Goal: Complete application form

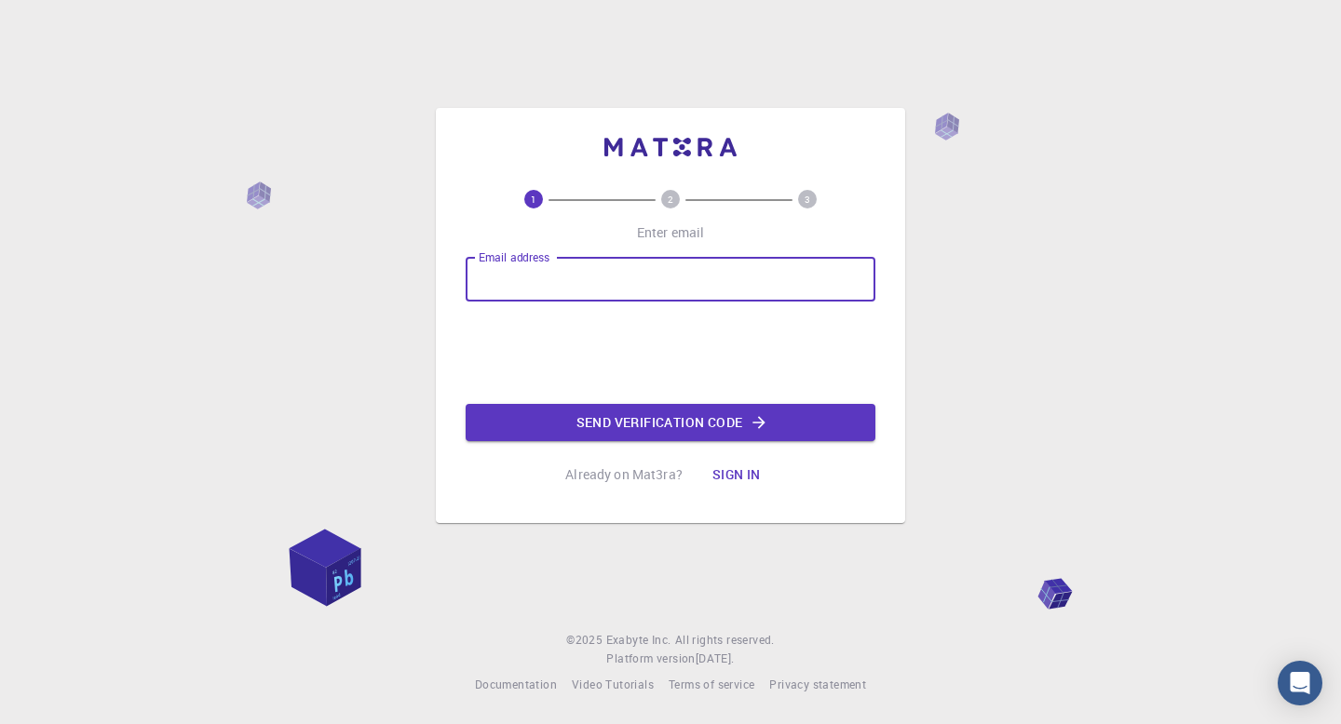
click at [536, 275] on input "Email address" at bounding box center [671, 279] width 410 height 45
type input "[PERSON_NAME][EMAIL_ADDRESS][DOMAIN_NAME]"
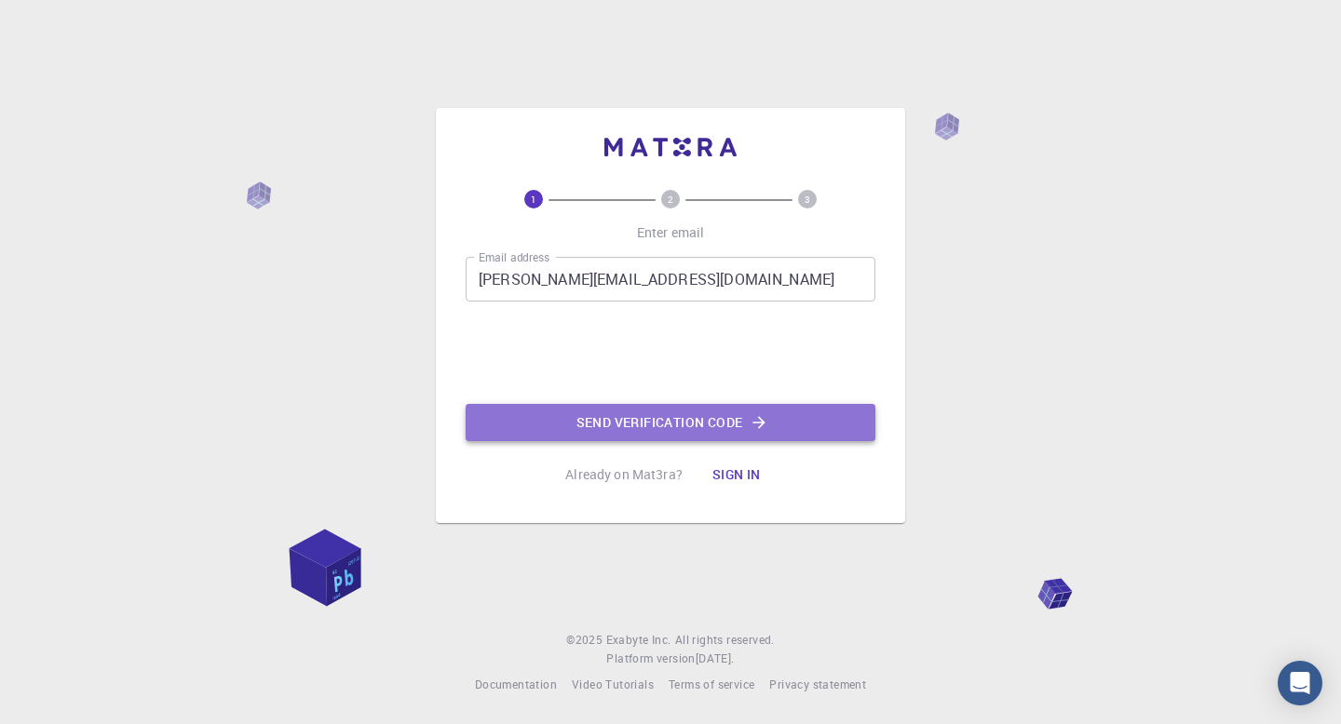
click at [683, 422] on button "Send verification code" at bounding box center [671, 422] width 410 height 37
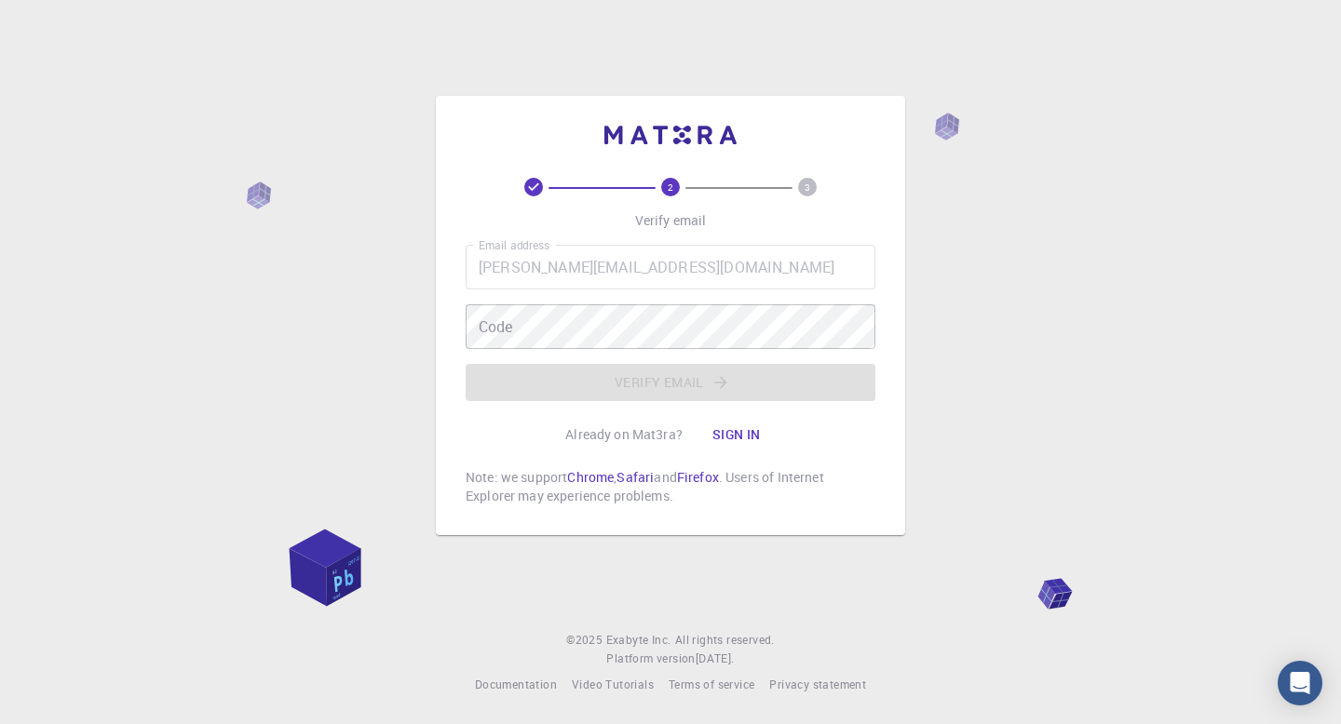
click at [588, 301] on div "Email address [PERSON_NAME][EMAIL_ADDRESS][DOMAIN_NAME] Email address Code Code…" at bounding box center [671, 323] width 410 height 156
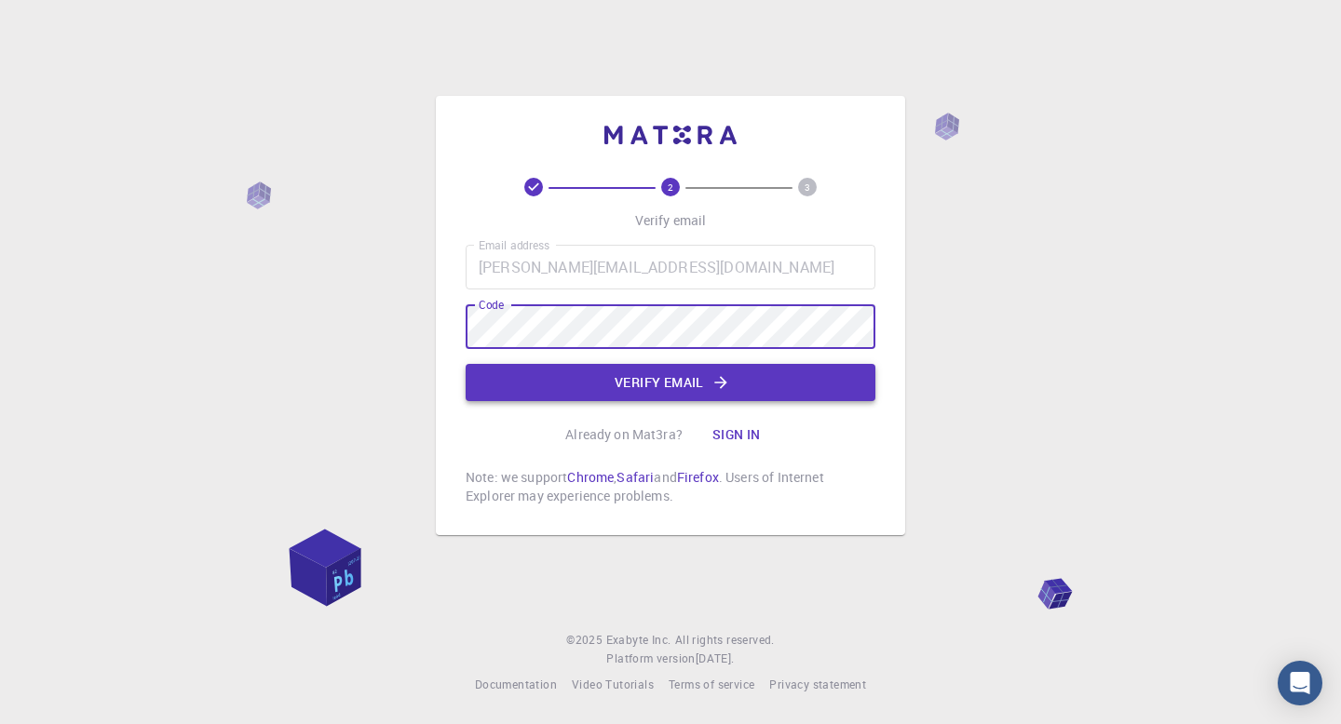
click at [568, 371] on button "Verify email" at bounding box center [671, 382] width 410 height 37
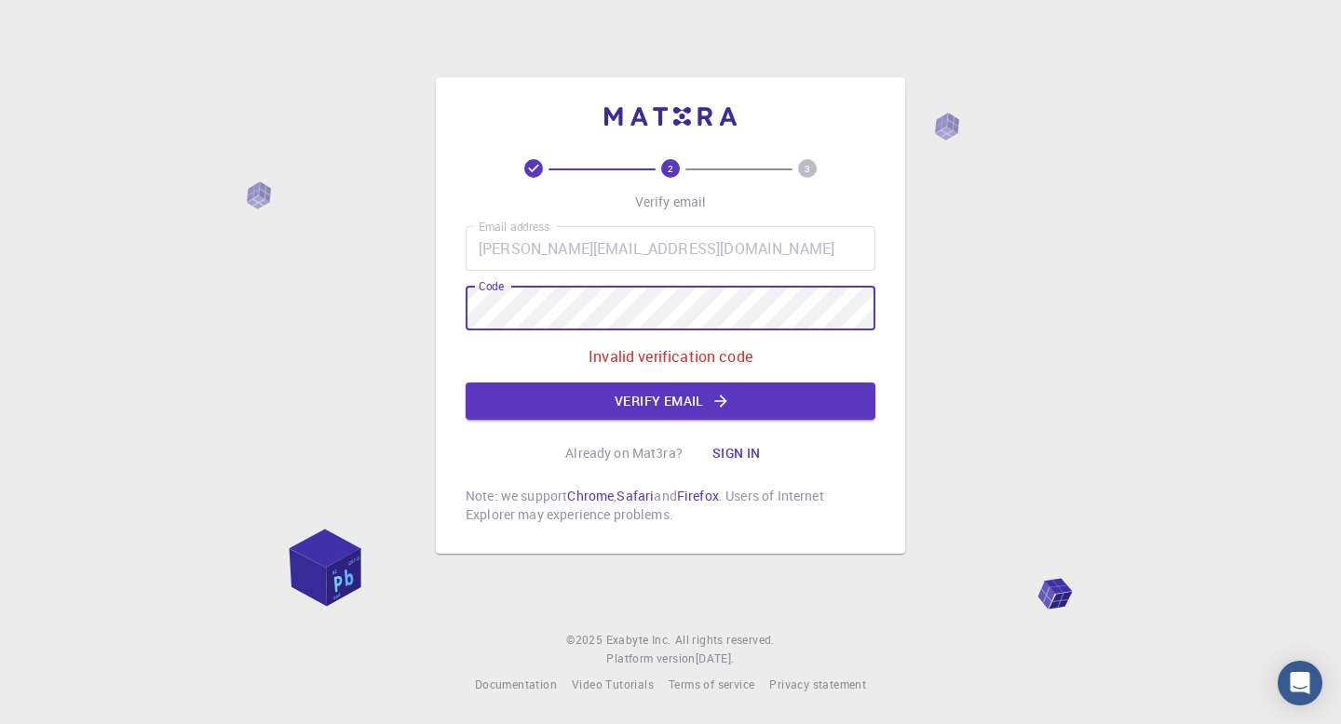
click at [406, 298] on div "2 3 Verify email Email address [EMAIL_ADDRESS][DOMAIN_NAME] Email address Code …" at bounding box center [670, 362] width 1341 height 724
click at [705, 400] on button "Verify email" at bounding box center [671, 401] width 410 height 37
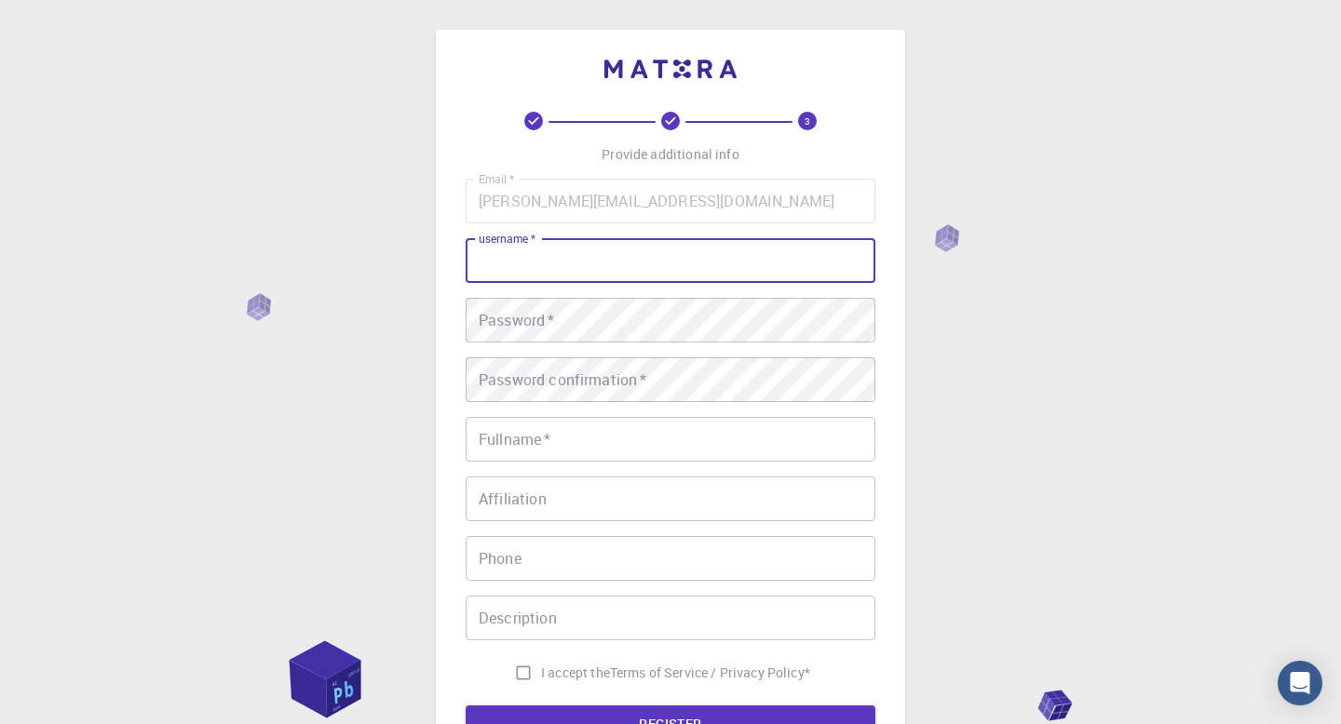
click at [615, 262] on input "username   *" at bounding box center [671, 260] width 410 height 45
type input "R"
click at [551, 267] on input "rsilva" at bounding box center [671, 260] width 410 height 45
type input "rsilva2"
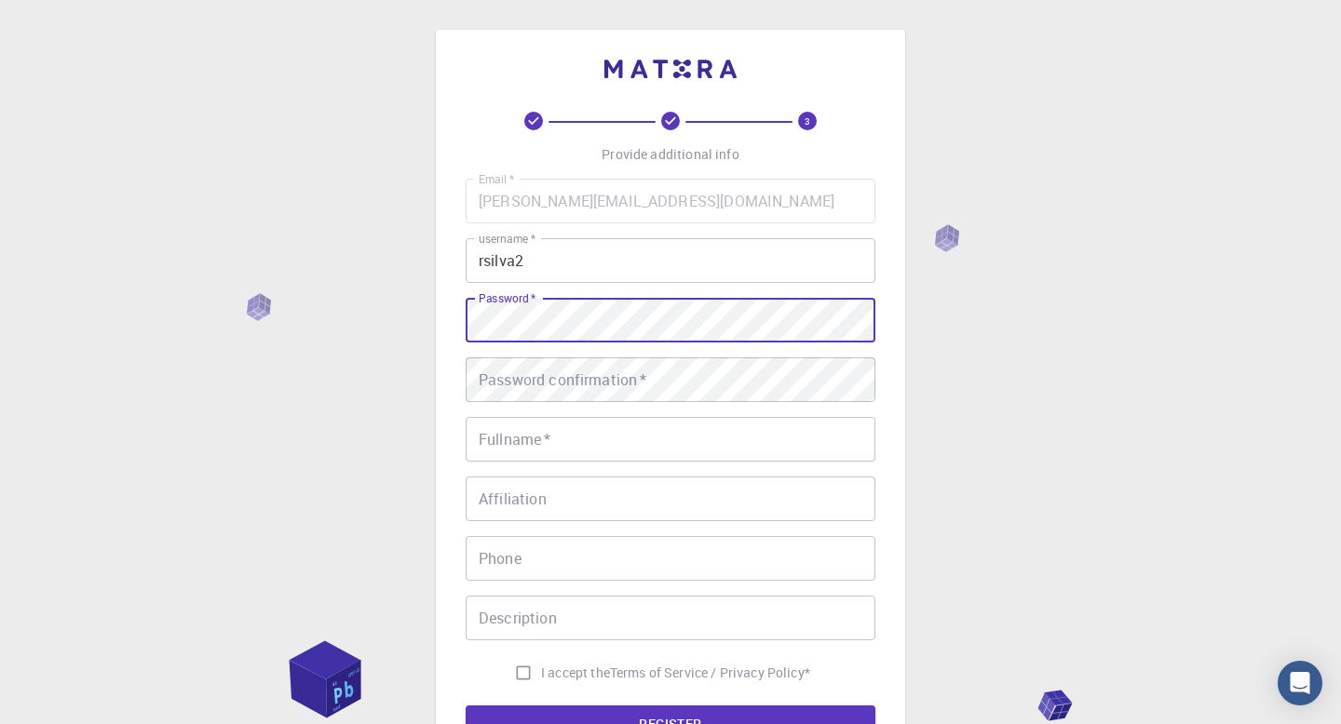
click at [333, 303] on div "3 Provide additional info Email   * [EMAIL_ADDRESS][DOMAIN_NAME] Email   * user…" at bounding box center [670, 474] width 1341 height 948
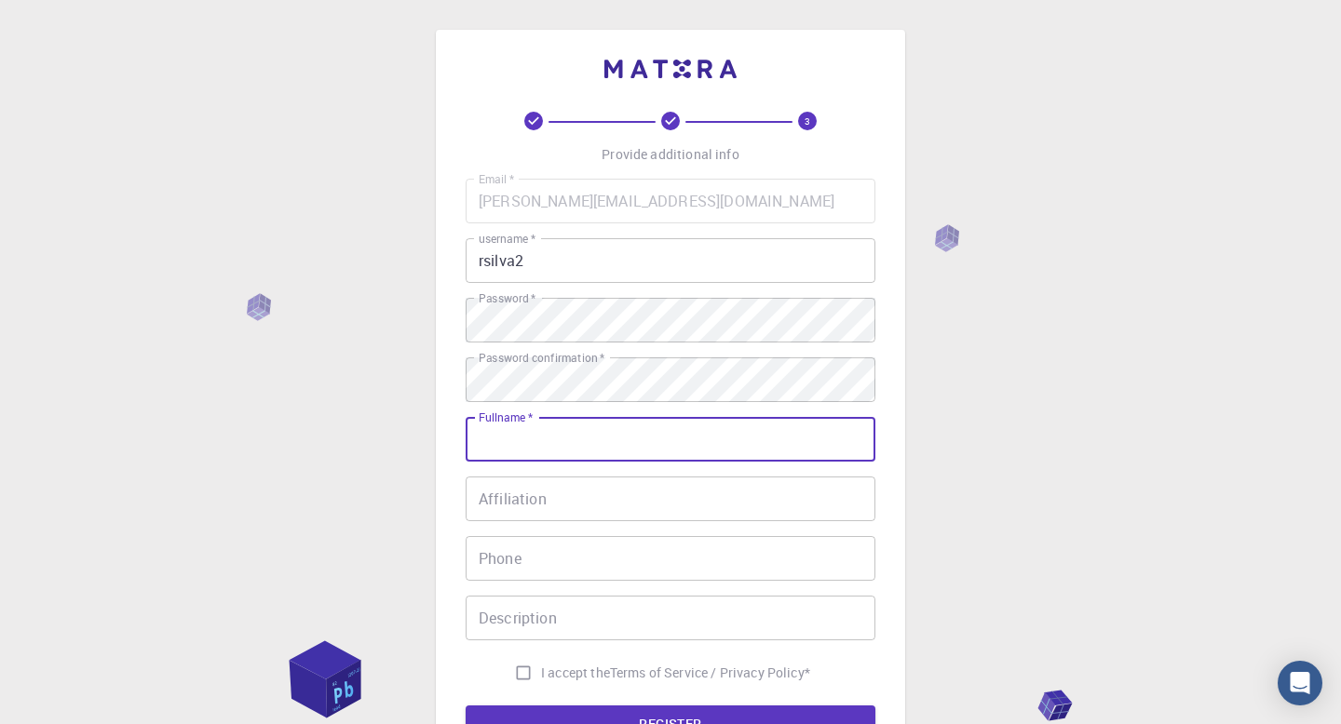
click at [547, 440] on input "Fullname   *" at bounding box center [671, 439] width 410 height 45
type input "[PERSON_NAME]"
click at [520, 506] on input "Affiliation" at bounding box center [671, 499] width 410 height 45
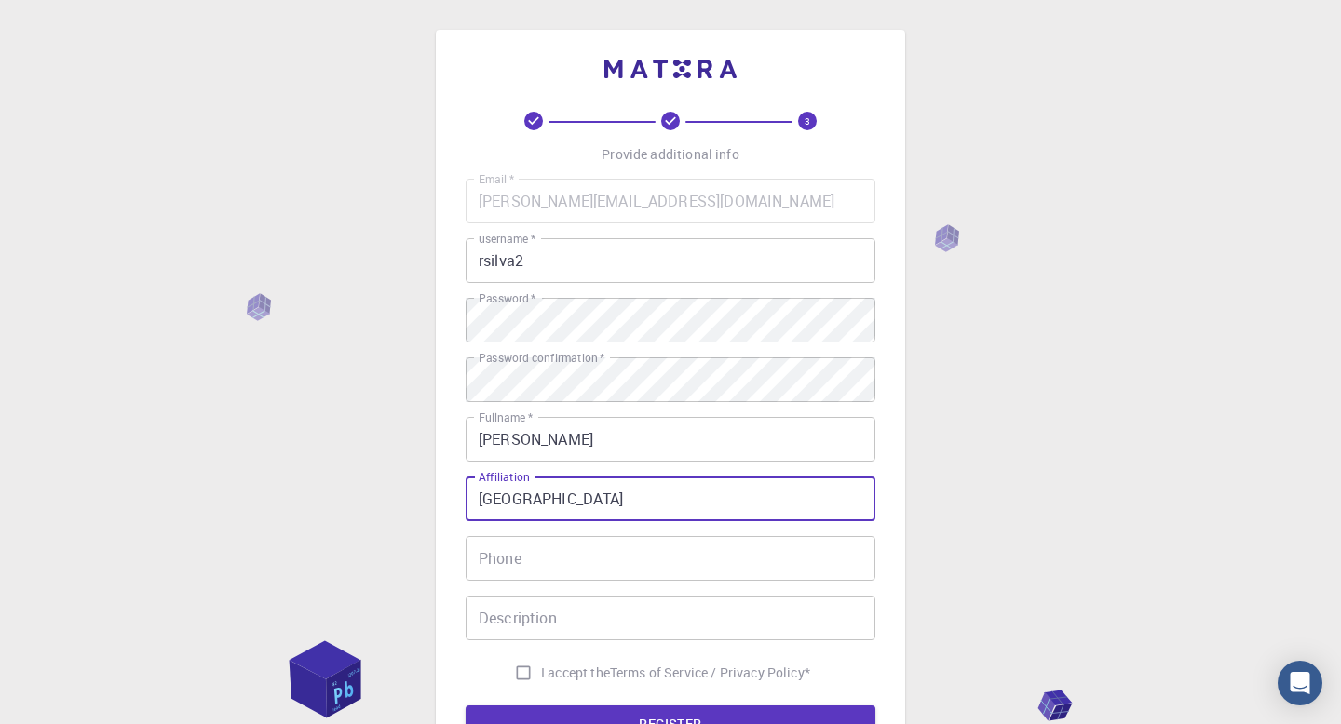
type input "[GEOGRAPHIC_DATA]"
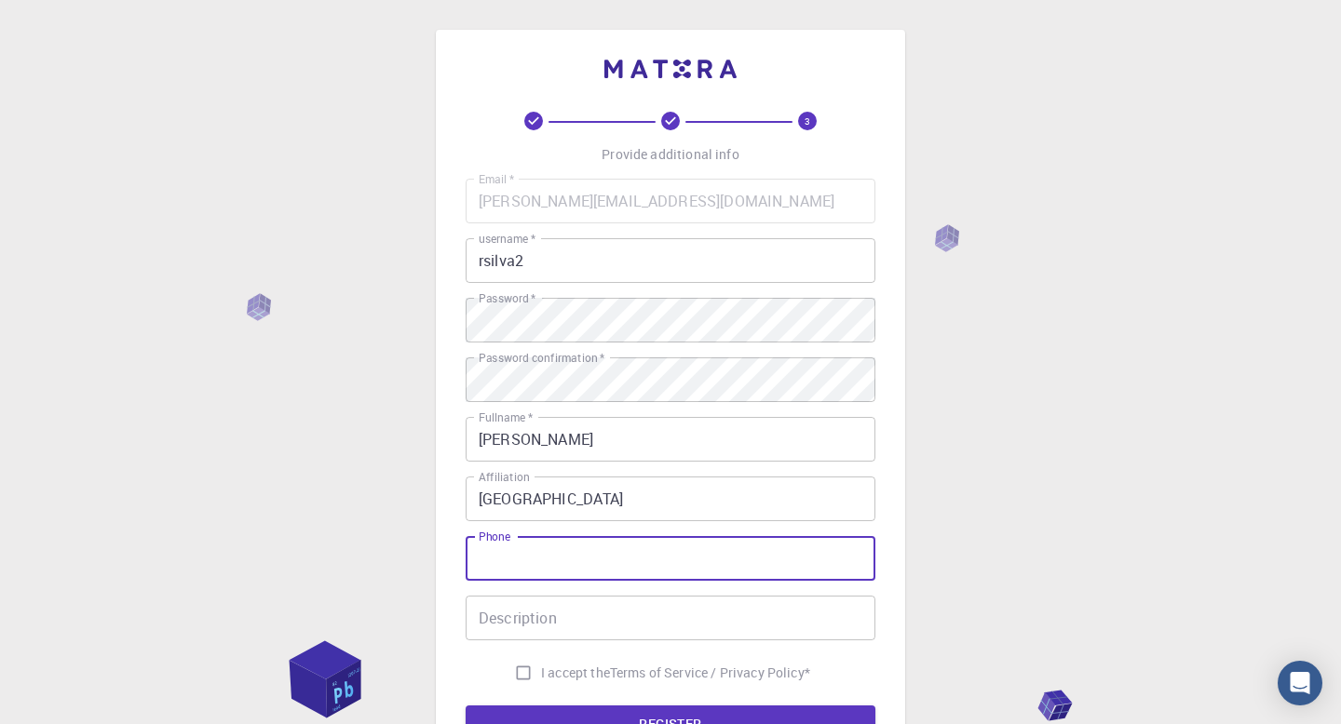
click at [519, 564] on input "Phone" at bounding box center [671, 558] width 410 height 45
click at [588, 559] on input "+55 44" at bounding box center [671, 558] width 410 height 45
type input "[PHONE_NUMBER]"
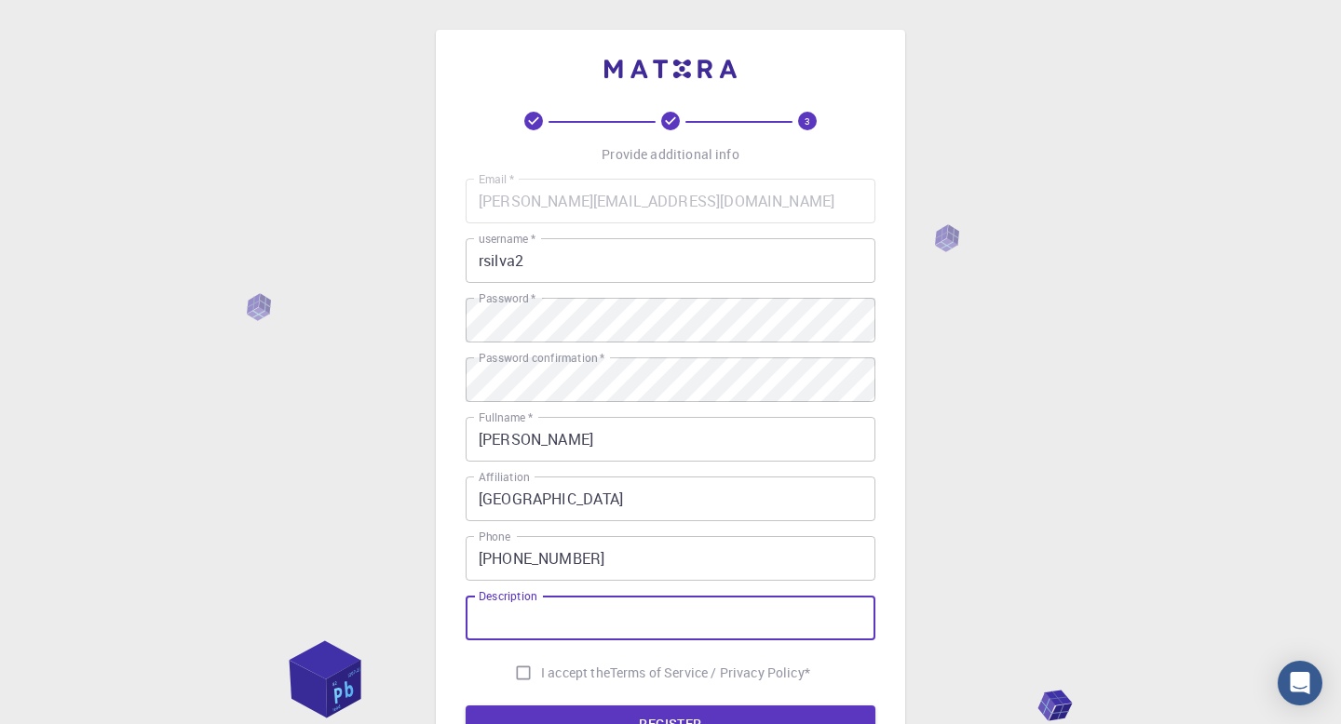
click at [615, 603] on input "Description" at bounding box center [671, 618] width 410 height 45
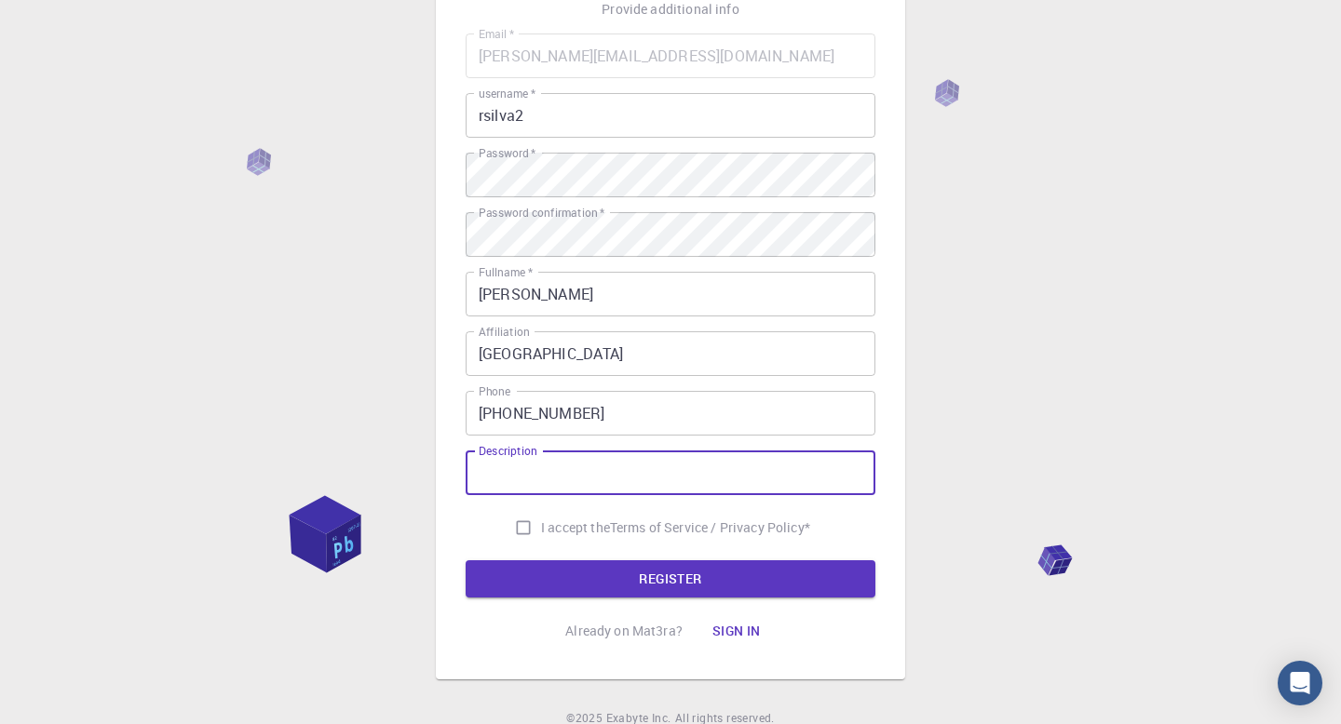
scroll to position [225, 0]
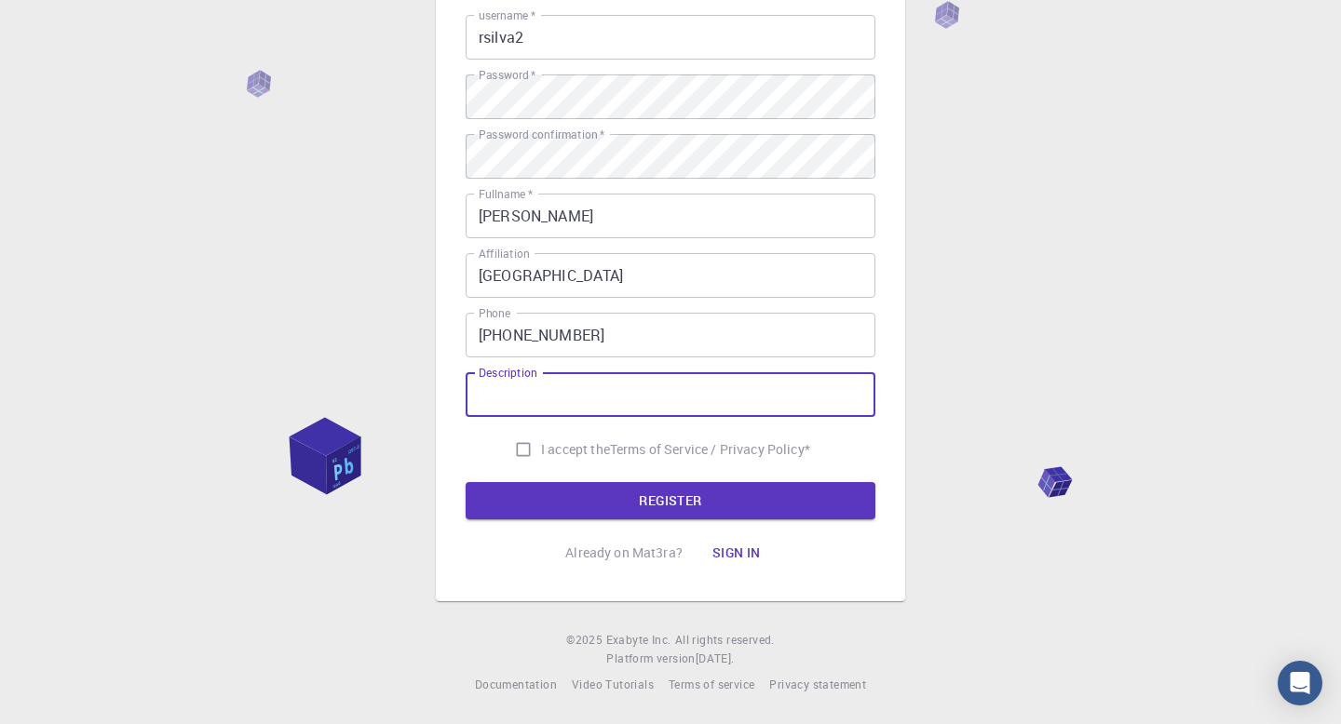
click at [524, 445] on input "I accept the Terms of Service / Privacy Policy *" at bounding box center [523, 449] width 35 height 35
checkbox input "true"
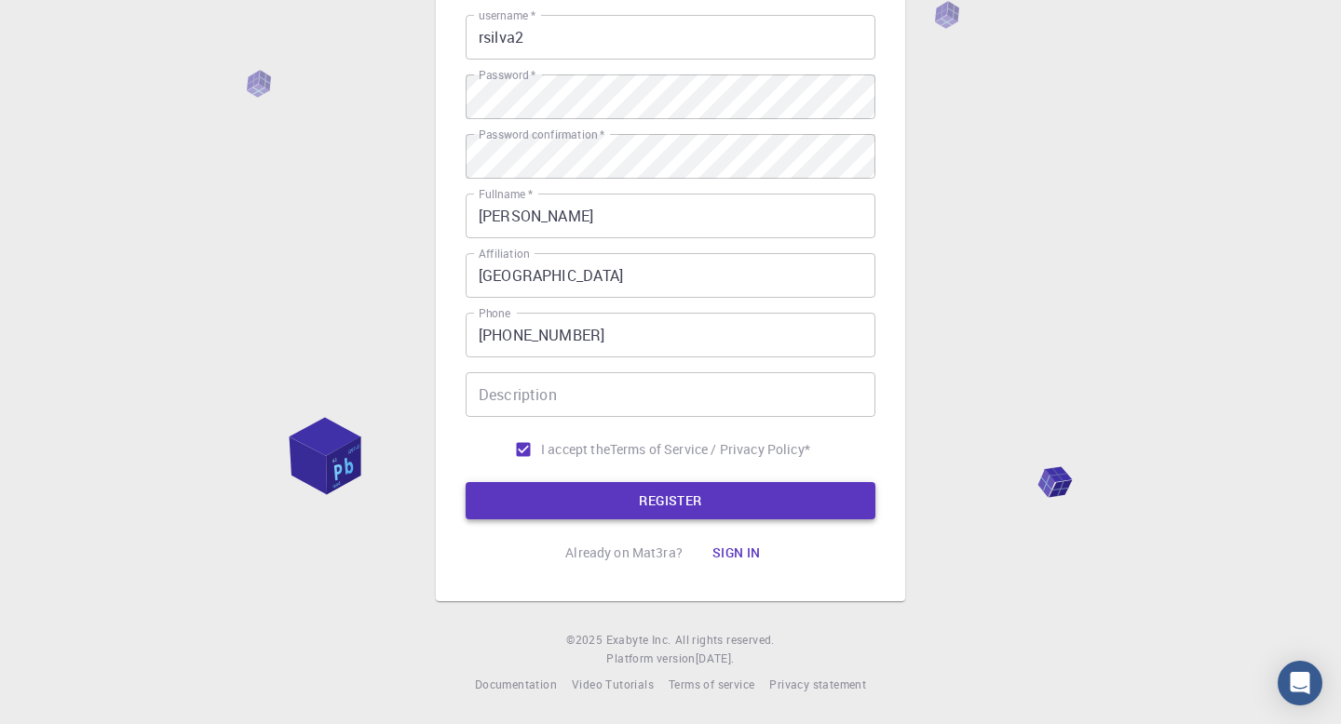
click at [657, 489] on button "REGISTER" at bounding box center [671, 500] width 410 height 37
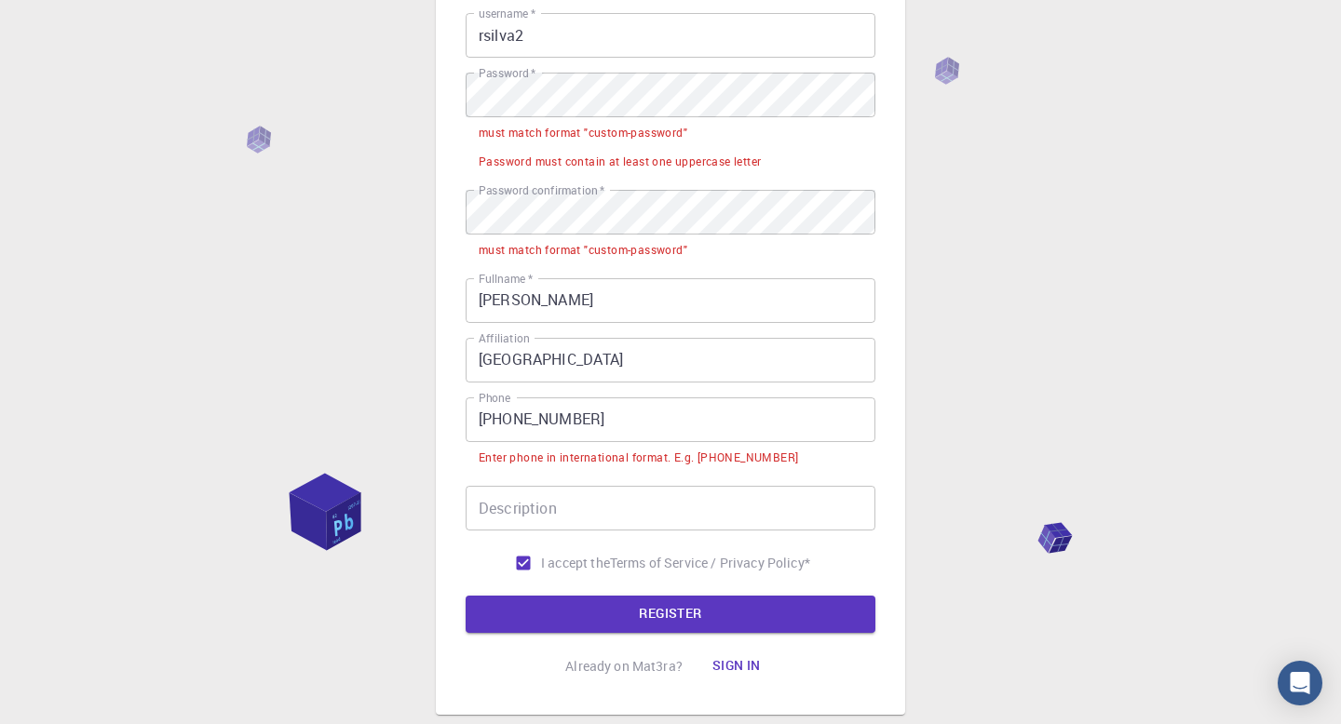
click at [511, 421] on input "[PHONE_NUMBER]" at bounding box center [671, 420] width 410 height 45
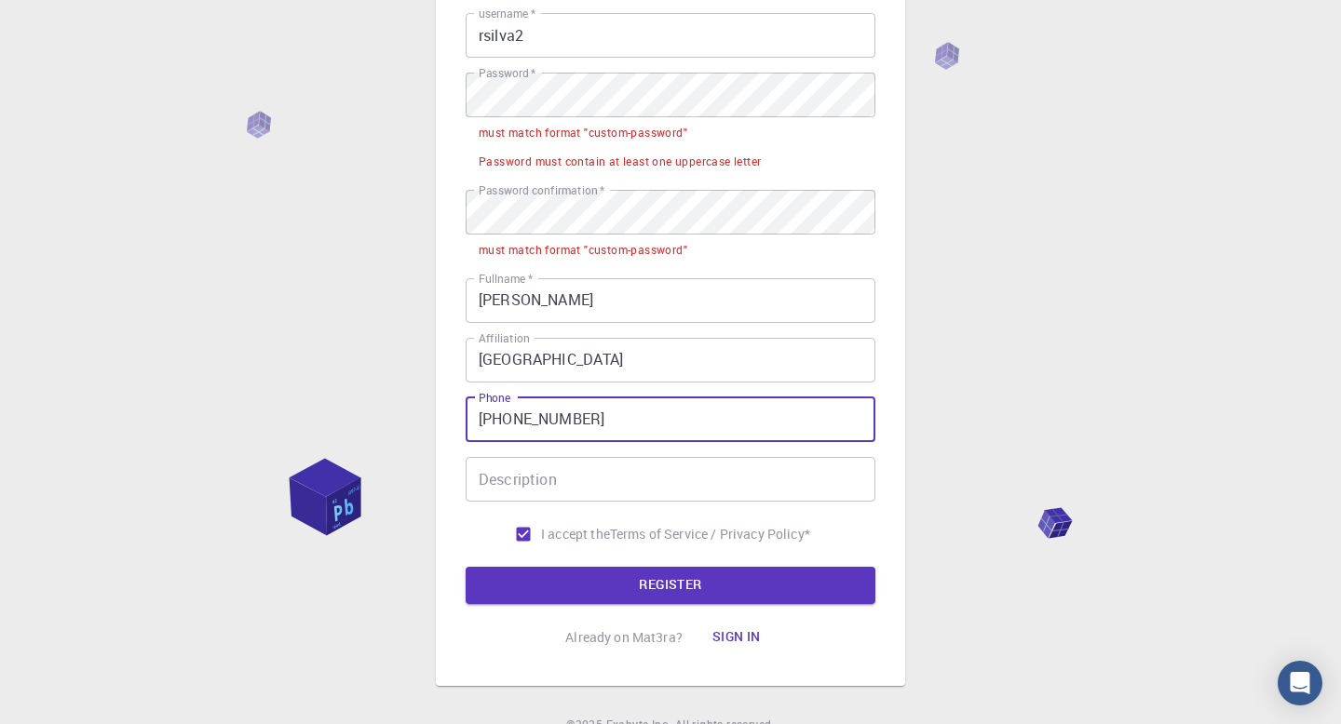
click at [526, 412] on input "[PHONE_NUMBER]" at bounding box center [671, 420] width 410 height 45
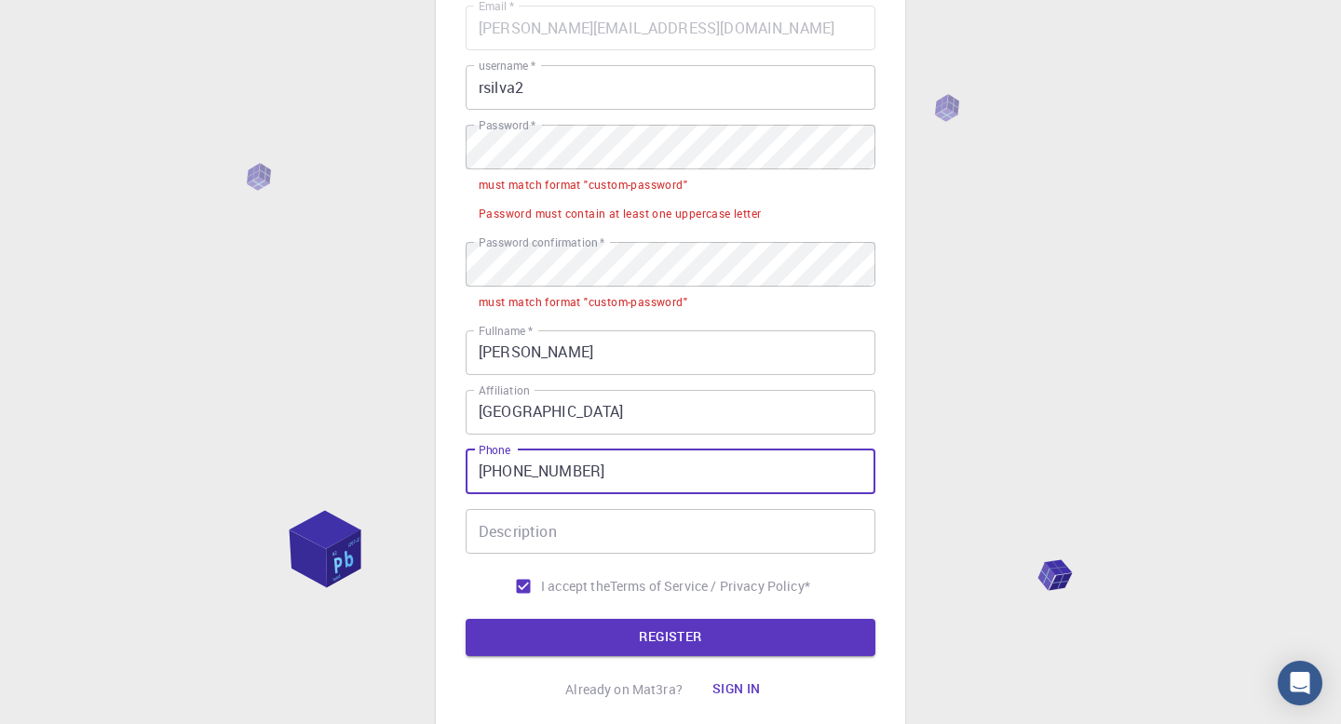
scroll to position [168, 0]
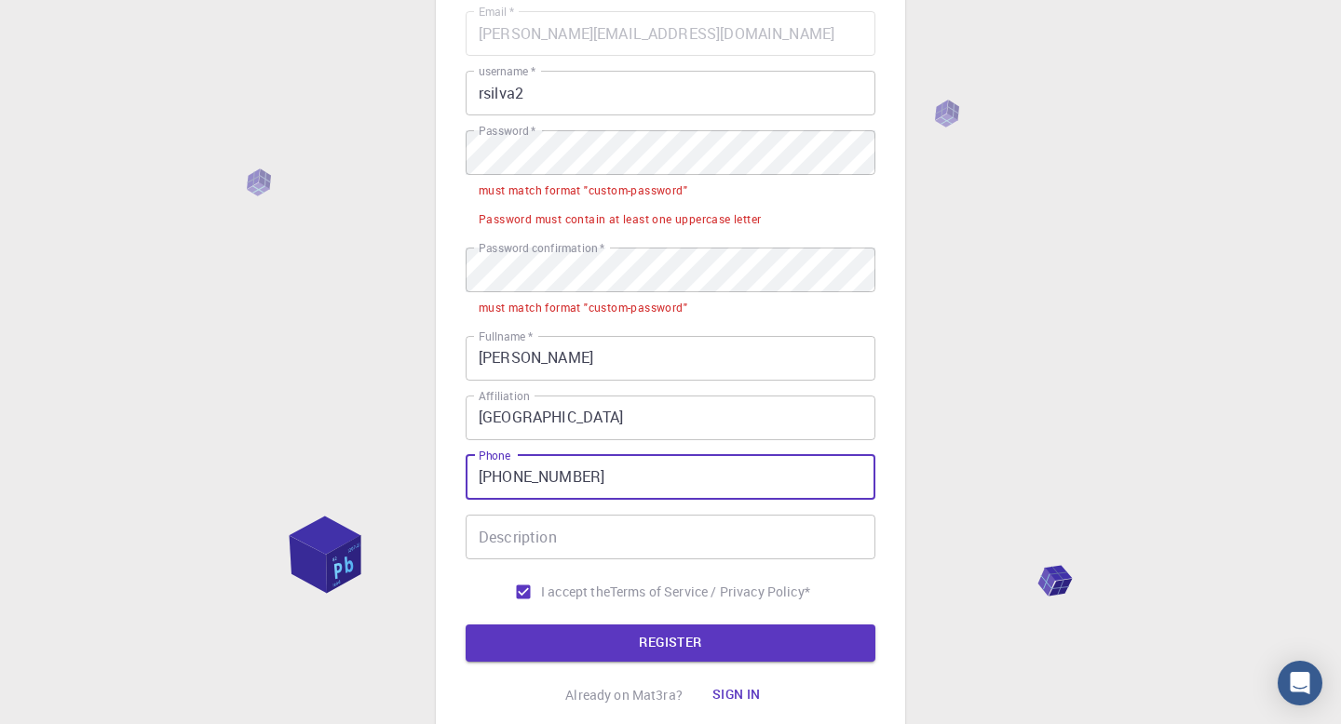
type input "[PHONE_NUMBER]"
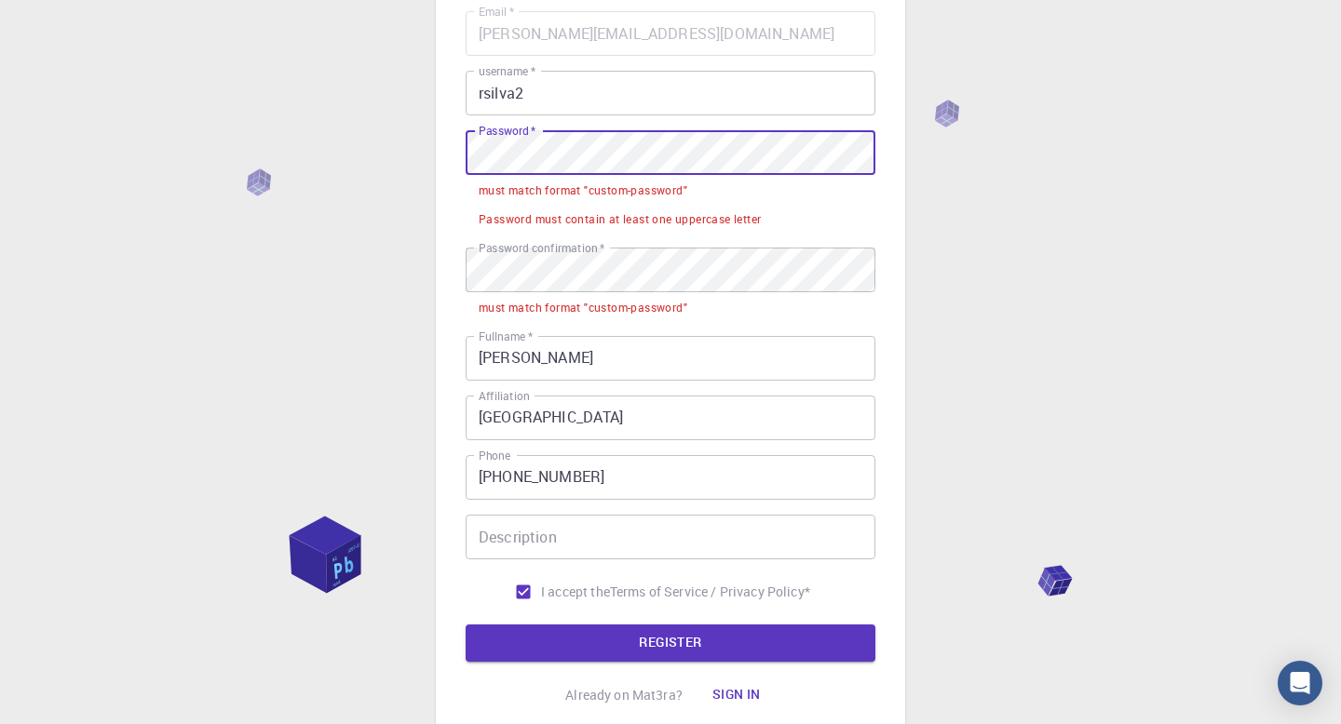
click at [419, 158] on div "3 Provide additional info Email   * [EMAIL_ADDRESS][DOMAIN_NAME] Email   * user…" at bounding box center [670, 348] width 1341 height 1033
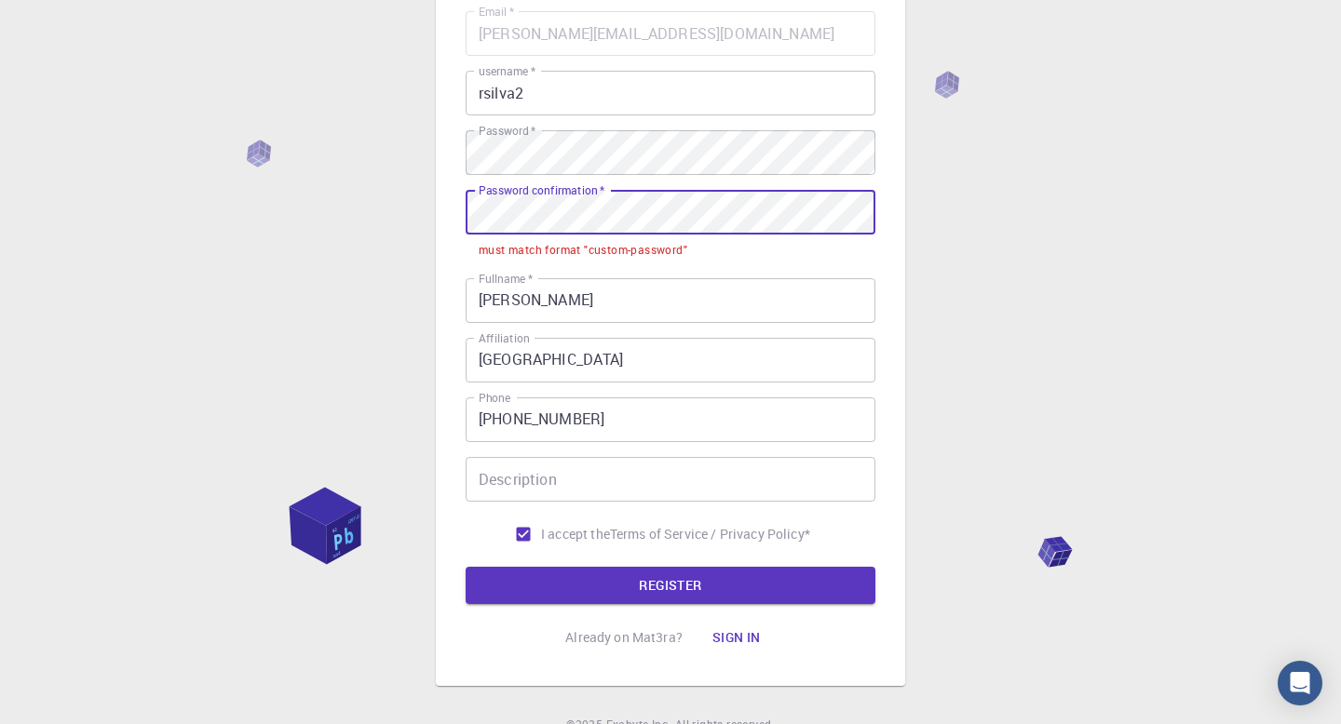
click at [385, 207] on div "3 Provide additional info Email   * [EMAIL_ADDRESS][DOMAIN_NAME] Email   * user…" at bounding box center [670, 320] width 1341 height 977
click at [402, 221] on div "3 Provide additional info Email   * [EMAIL_ADDRESS][DOMAIN_NAME] Email   * user…" at bounding box center [670, 320] width 1341 height 977
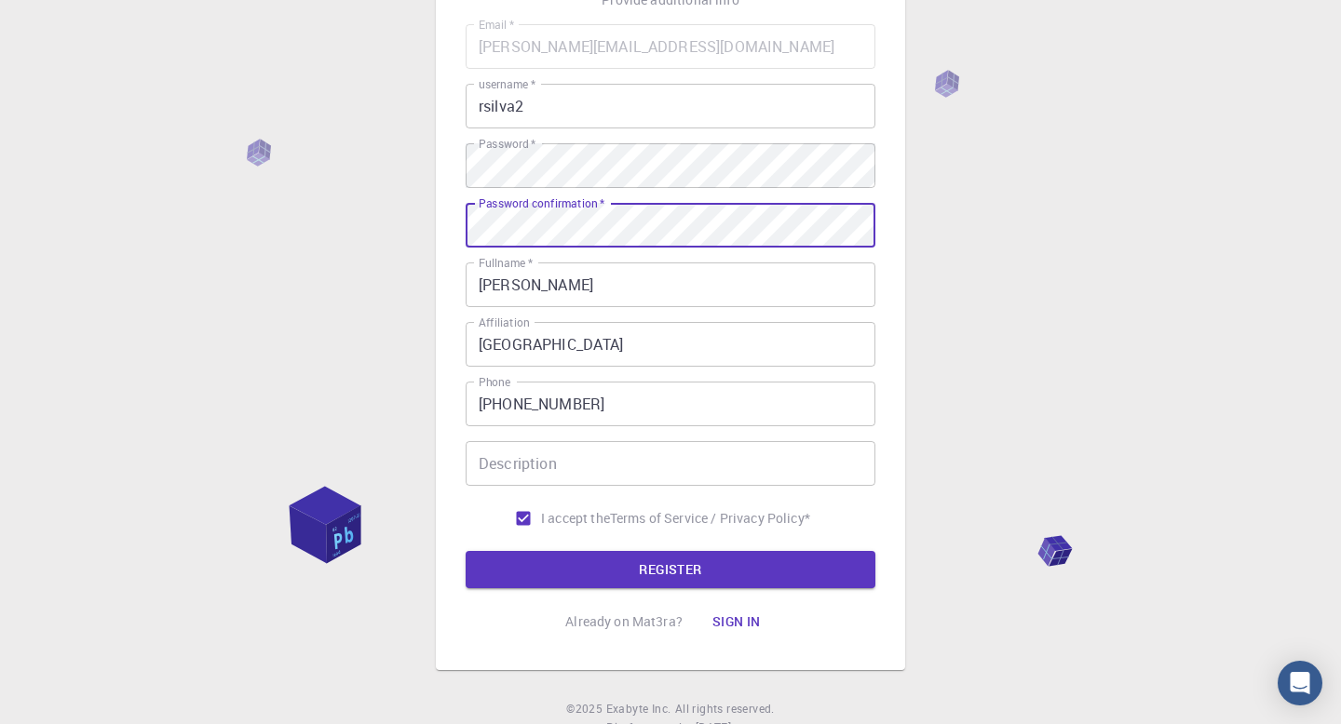
scroll to position [225, 0]
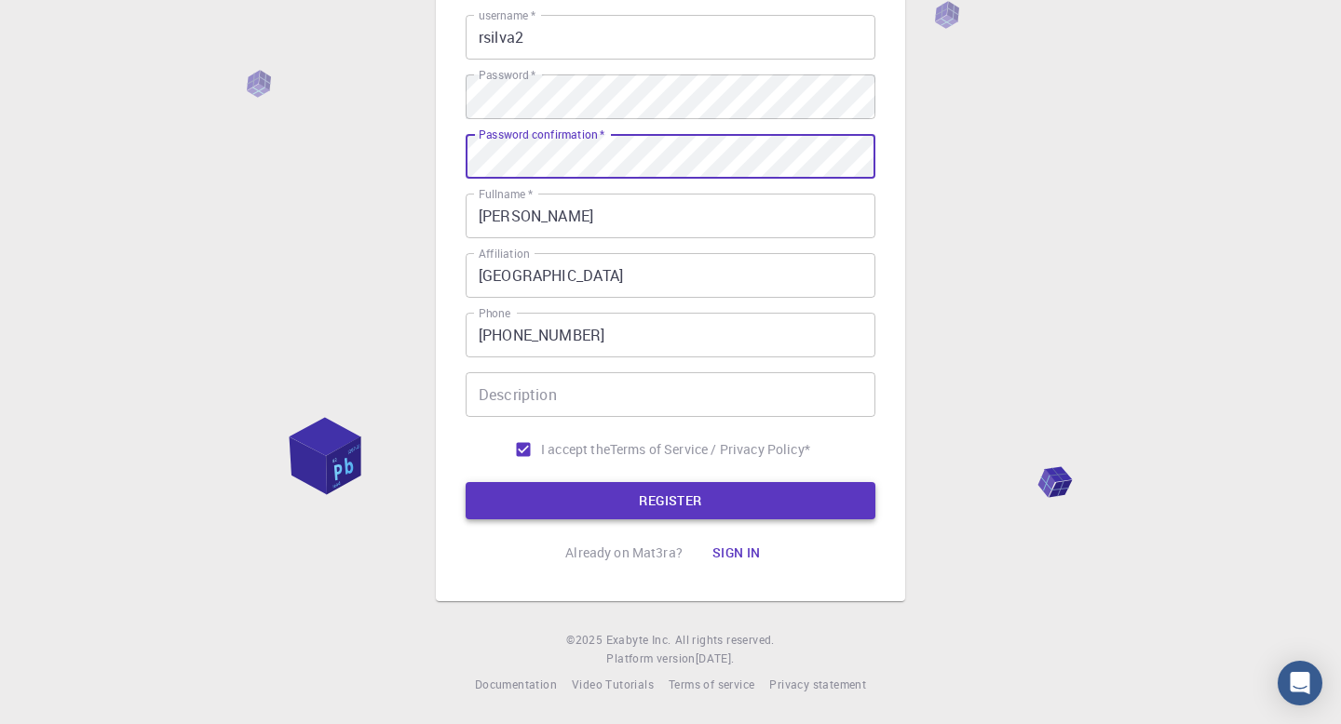
click at [672, 490] on button "REGISTER" at bounding box center [671, 500] width 410 height 37
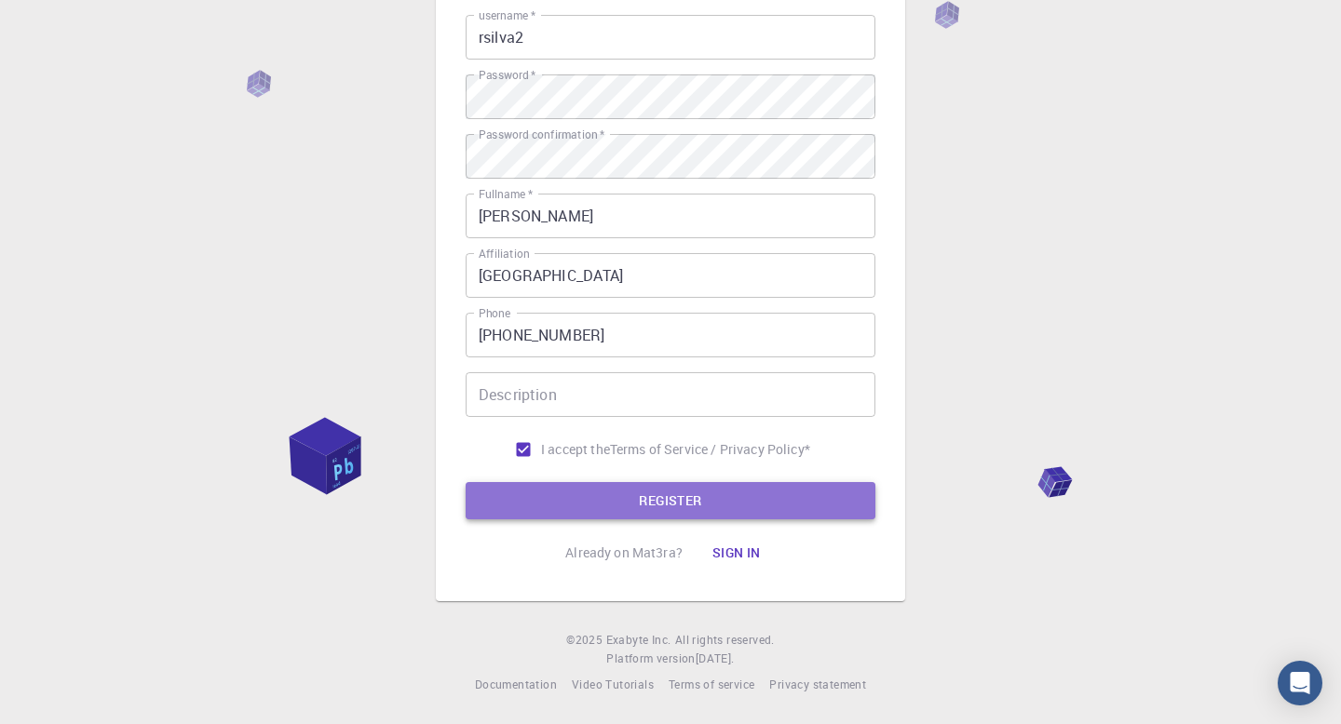
click at [695, 489] on button "REGISTER" at bounding box center [671, 500] width 410 height 37
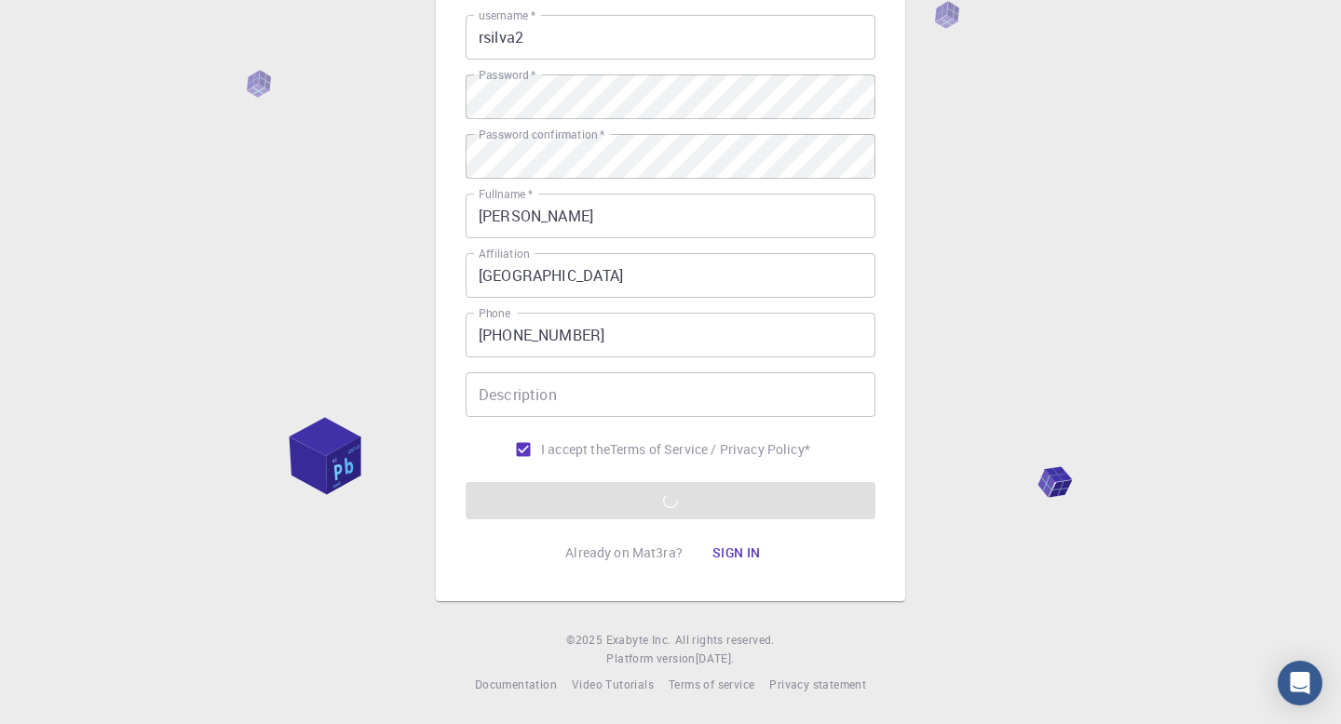
scroll to position [0, 0]
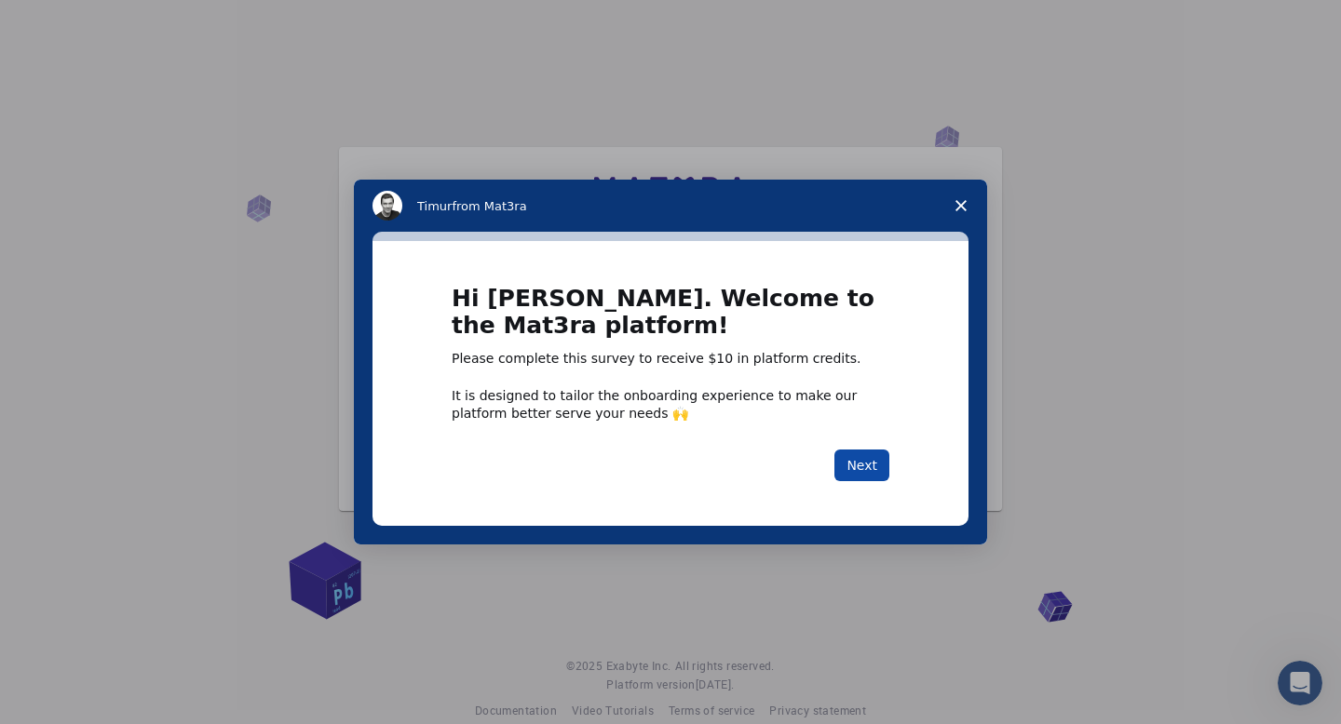
click at [864, 463] on button "Next" at bounding box center [861, 466] width 55 height 32
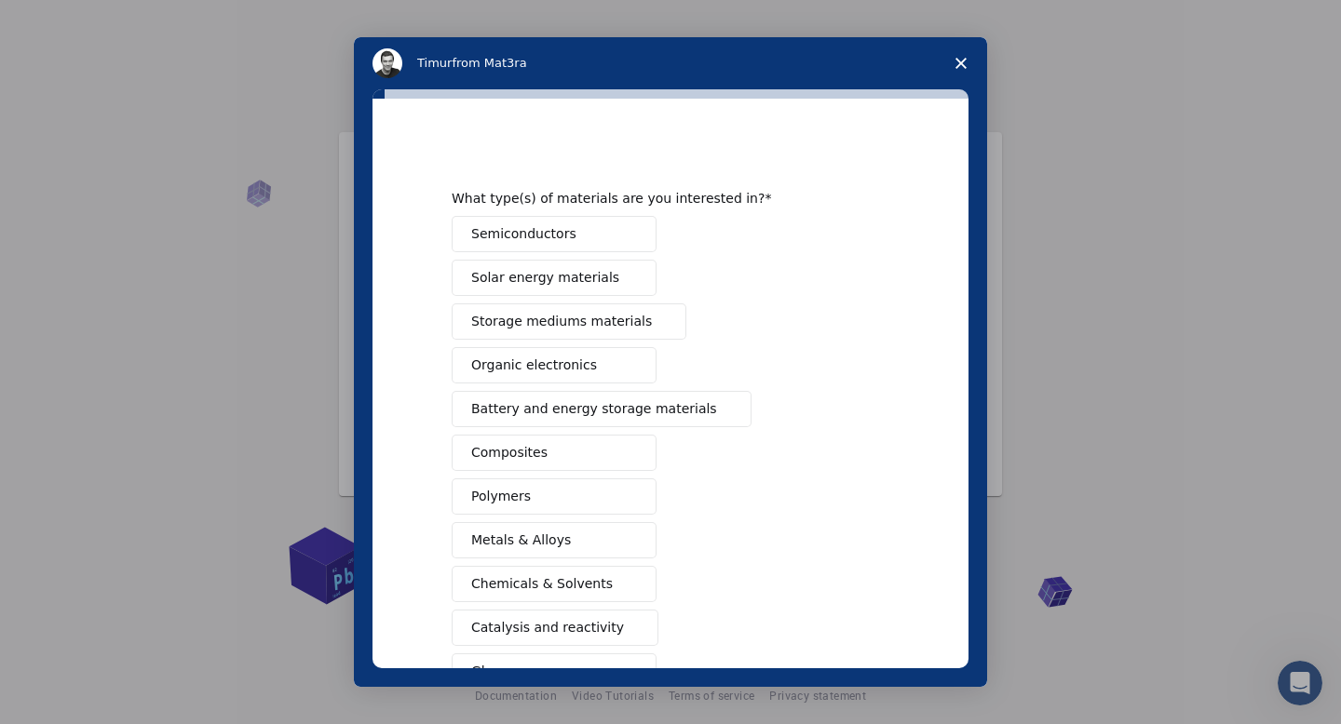
scroll to position [29, 0]
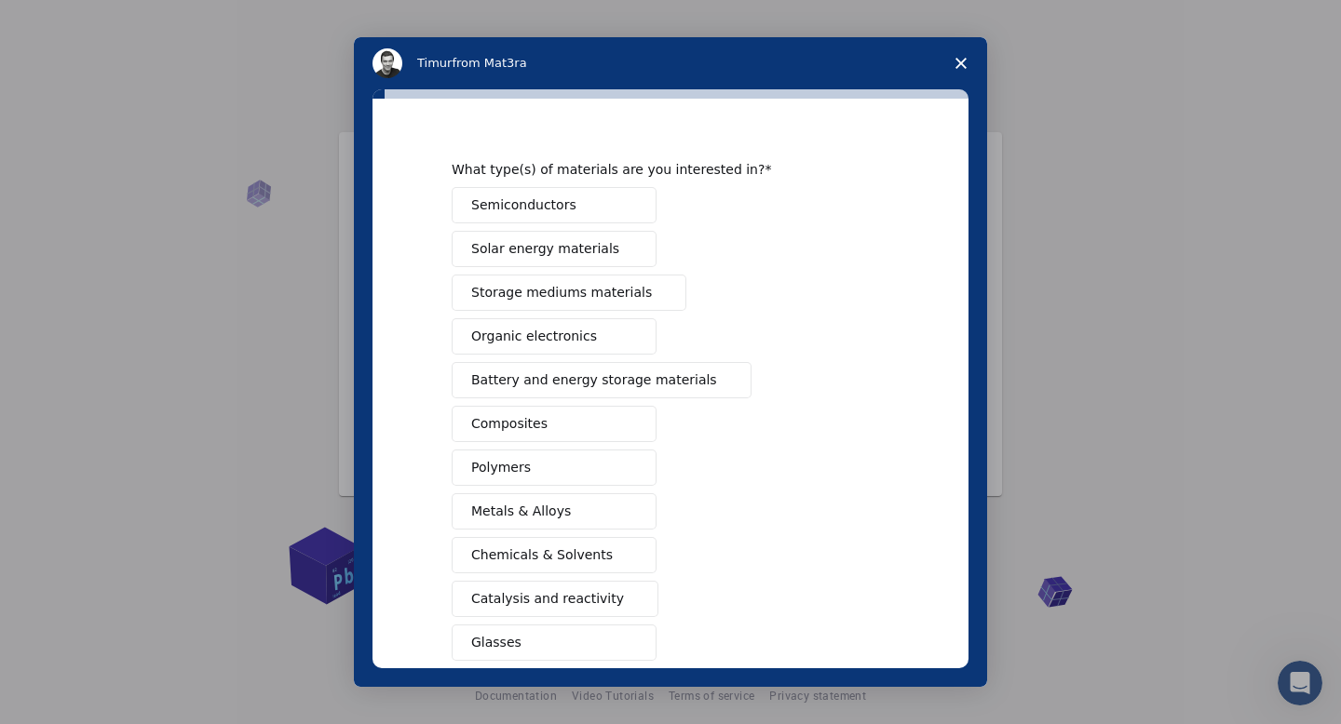
click at [627, 385] on span "Battery and energy storage materials" at bounding box center [594, 381] width 246 height 20
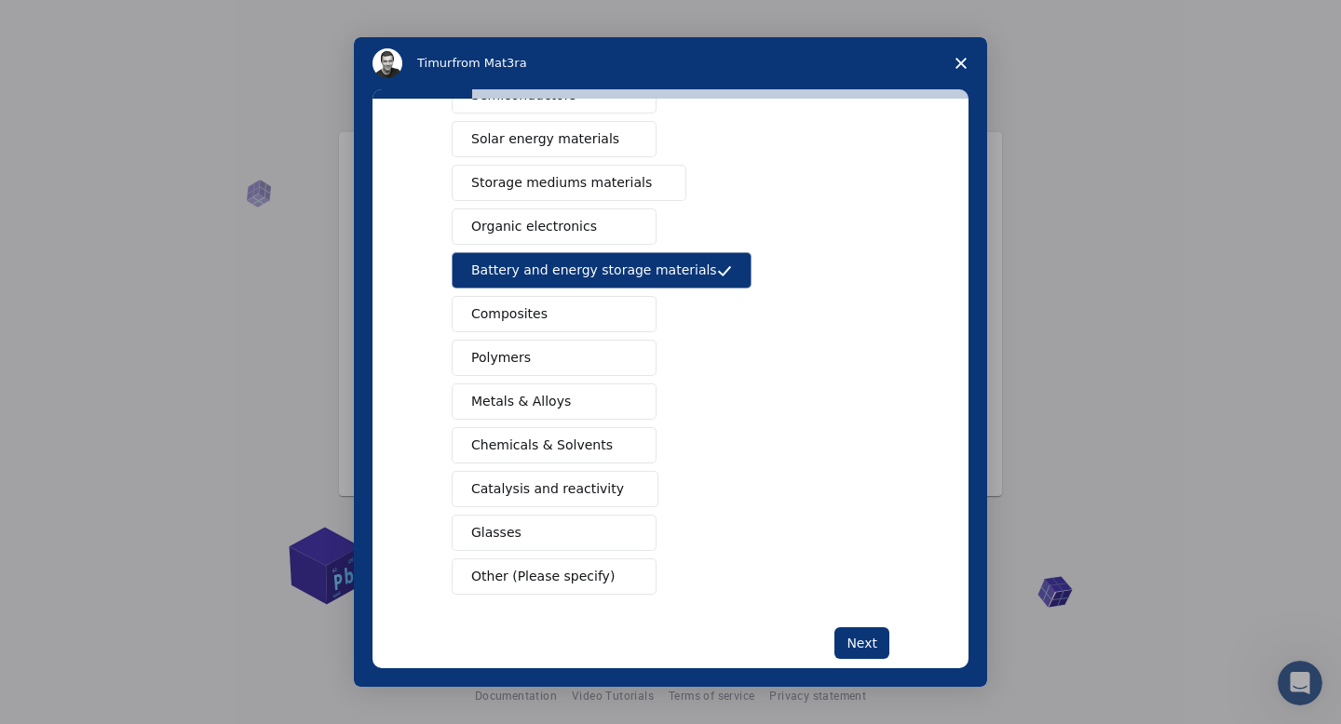
scroll to position [140, 0]
click at [549, 403] on span "Metals & Alloys" at bounding box center [521, 401] width 100 height 20
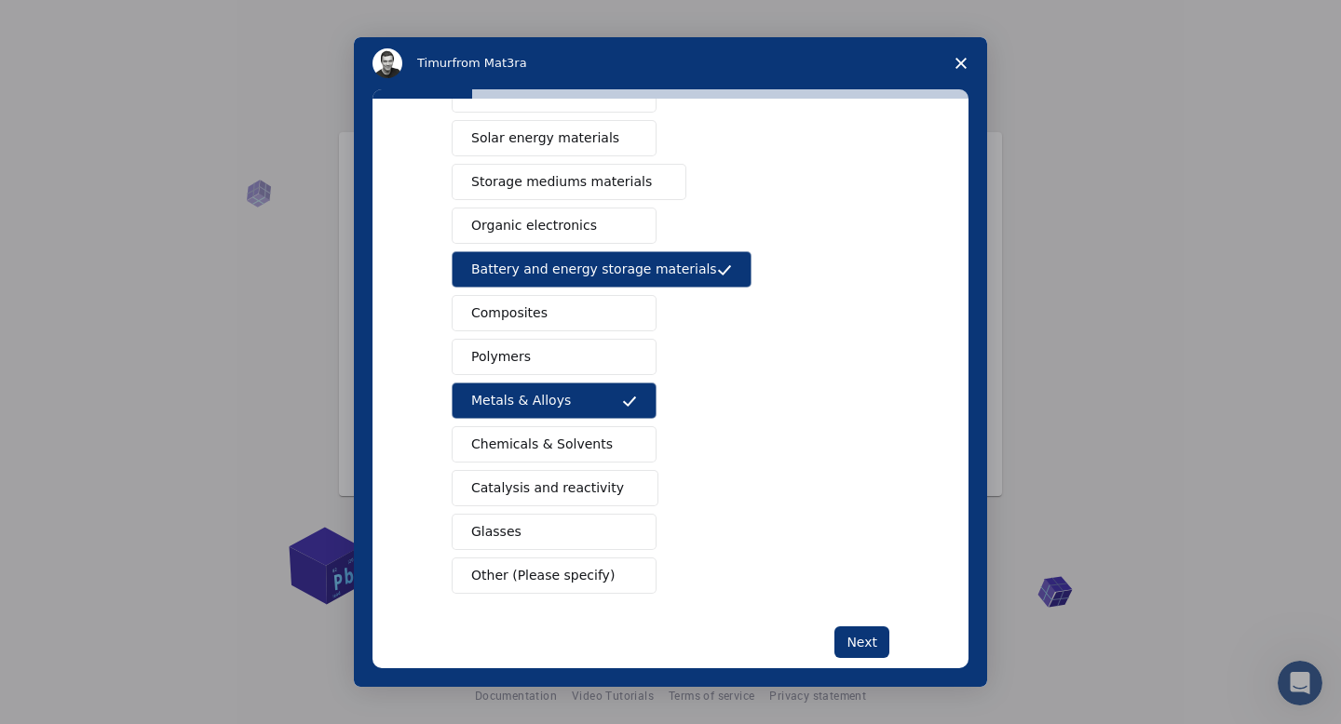
click at [575, 481] on span "Catalysis and reactivity" at bounding box center [547, 489] width 153 height 20
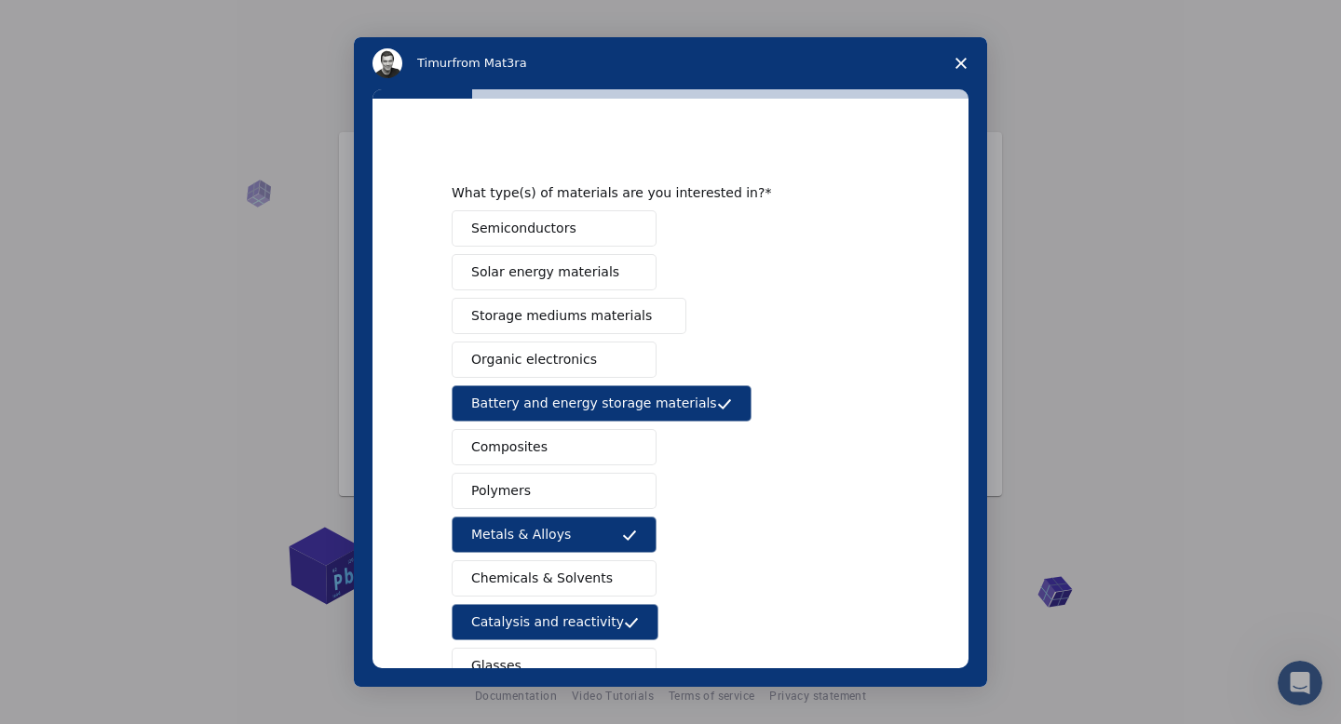
scroll to position [0, 0]
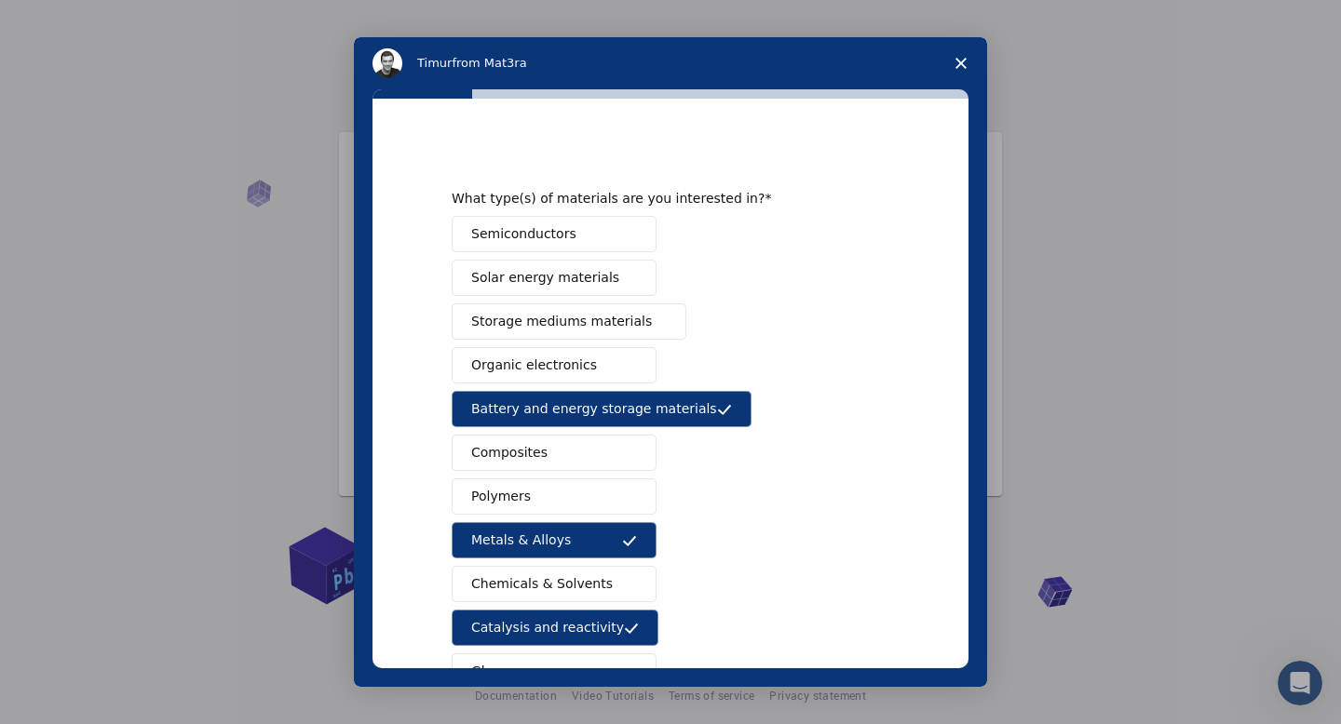
click at [561, 276] on span "Solar energy materials" at bounding box center [545, 278] width 148 height 20
click at [536, 225] on span "Semiconductors" at bounding box center [523, 234] width 105 height 20
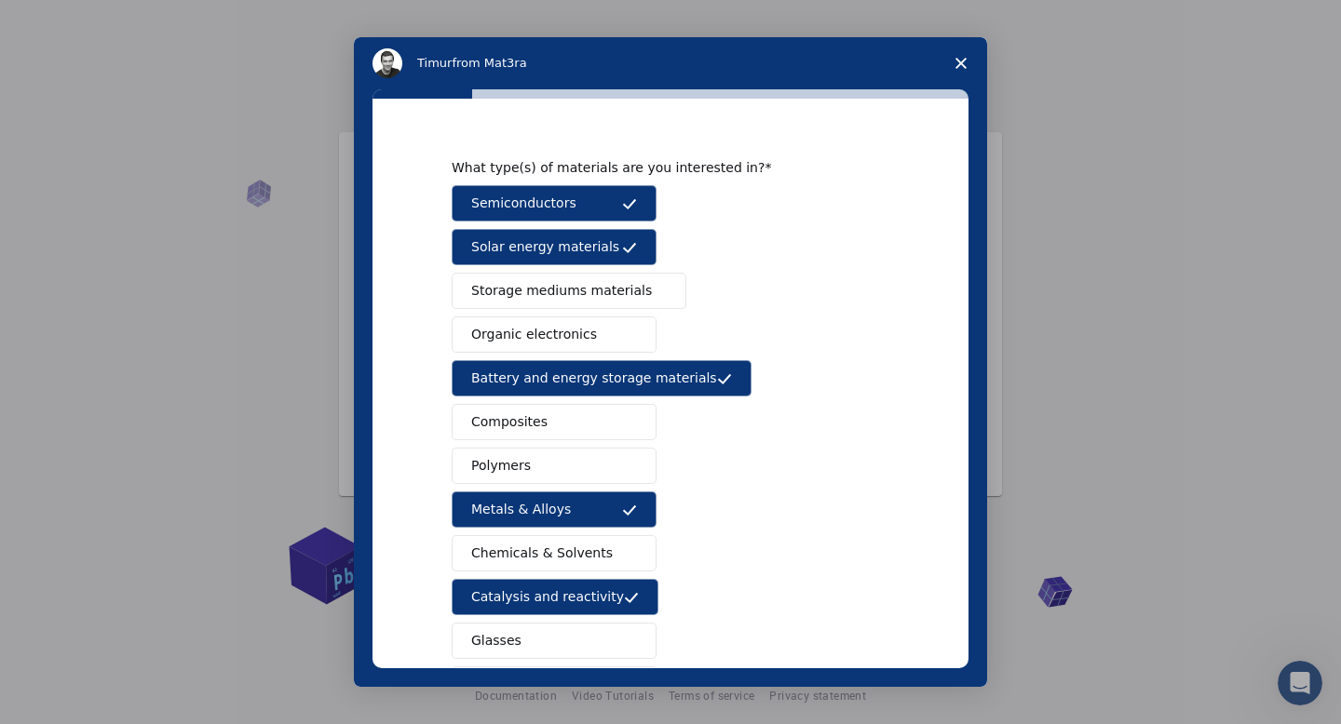
scroll to position [28, 0]
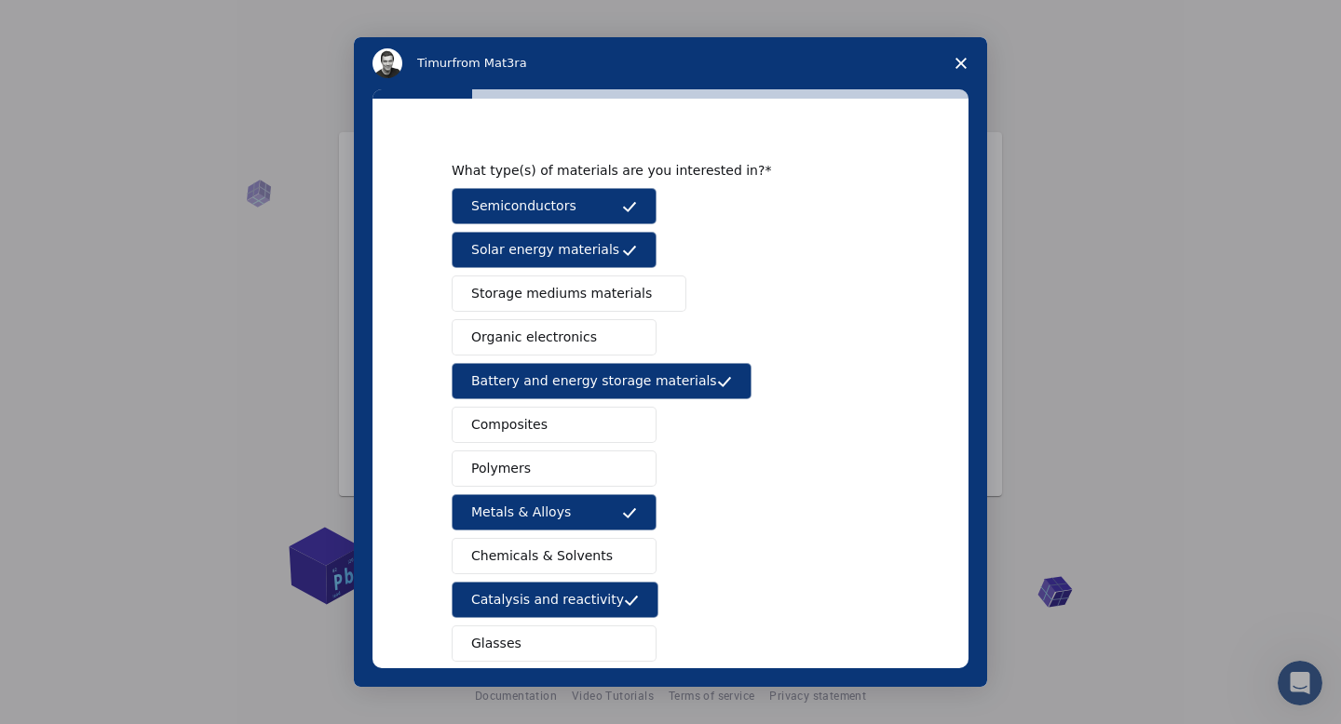
click at [576, 298] on span "Storage mediums materials" at bounding box center [561, 294] width 181 height 20
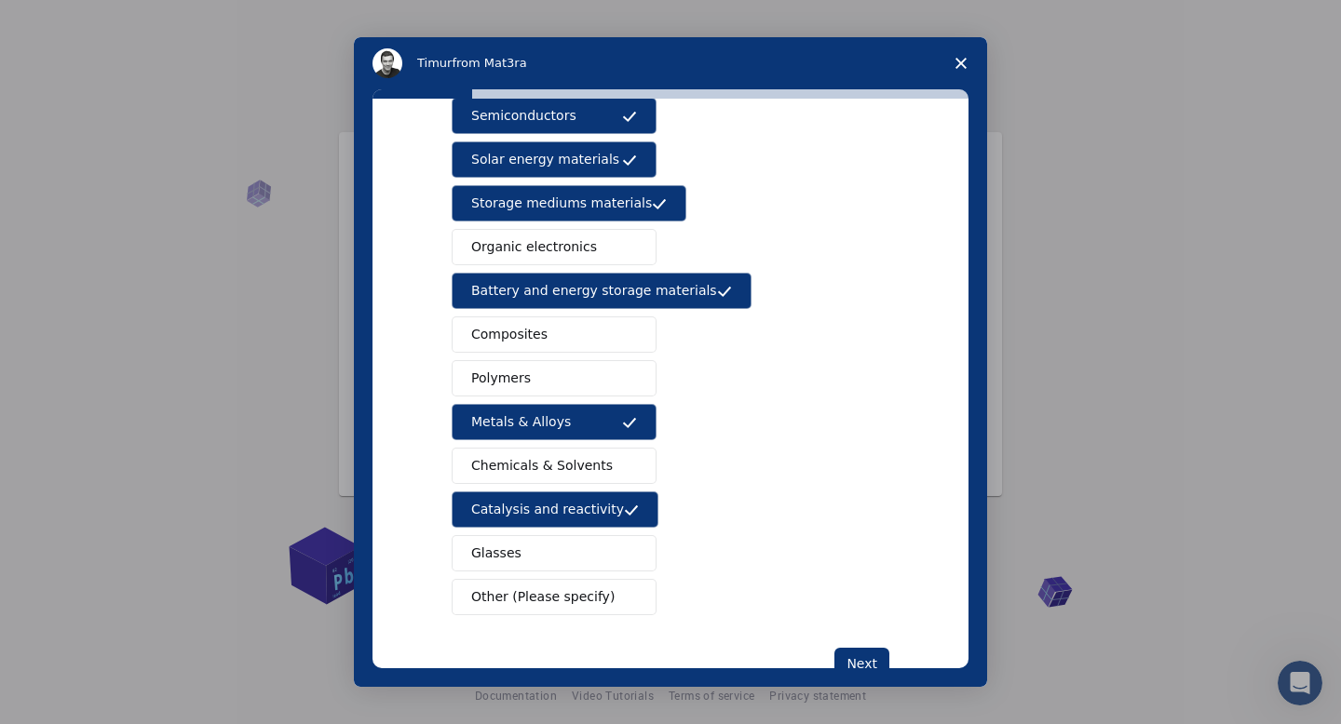
scroll to position [174, 0]
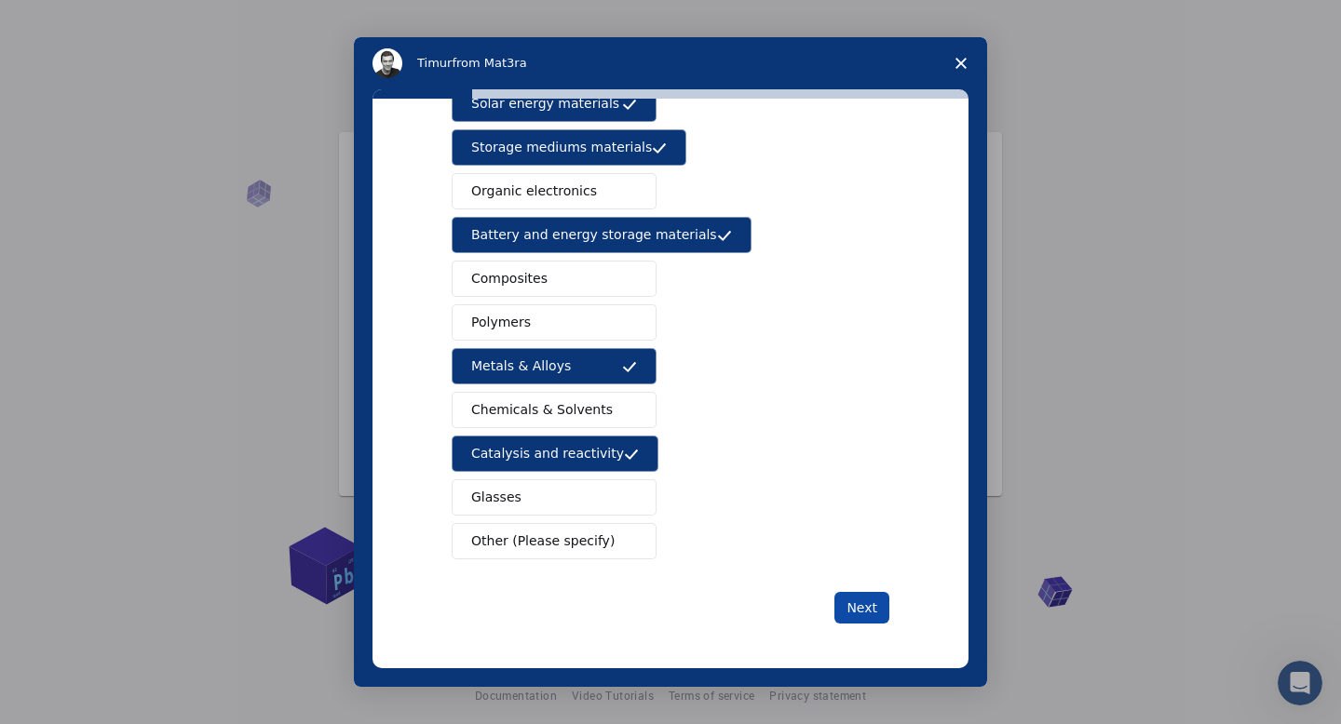
click at [863, 603] on button "Next" at bounding box center [861, 608] width 55 height 32
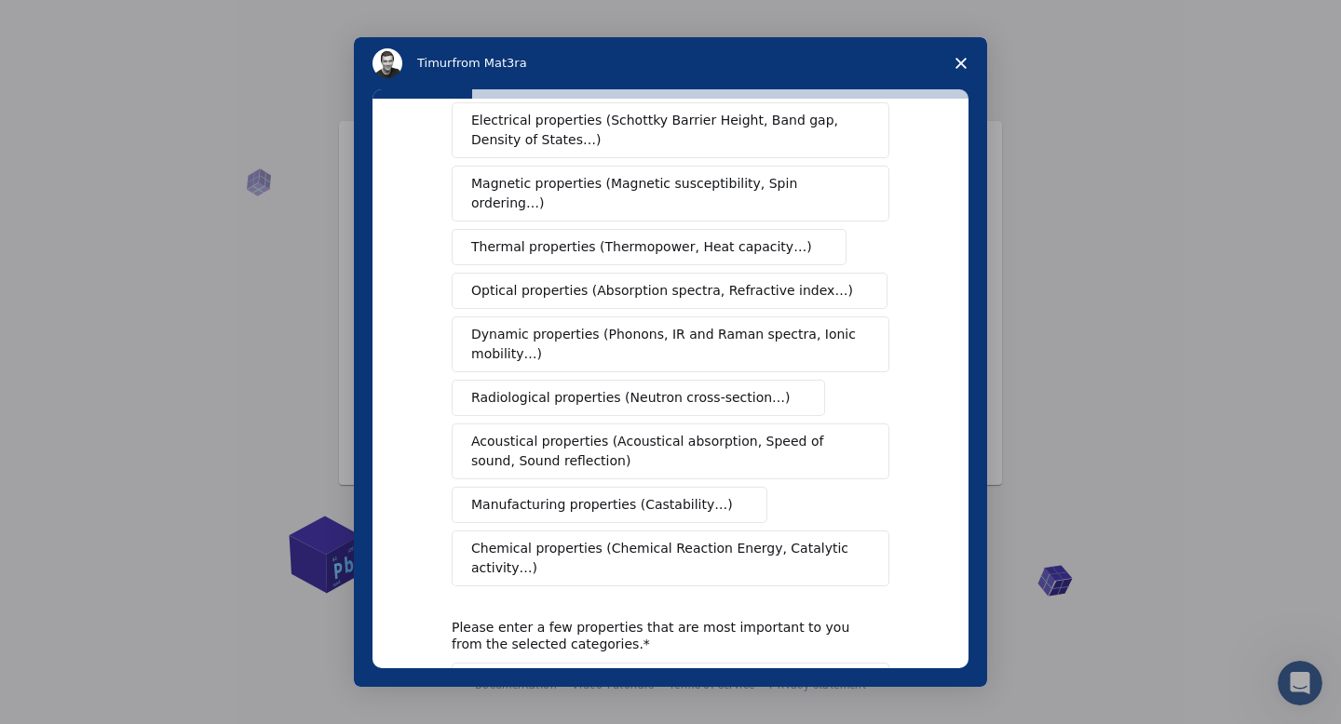
scroll to position [0, 0]
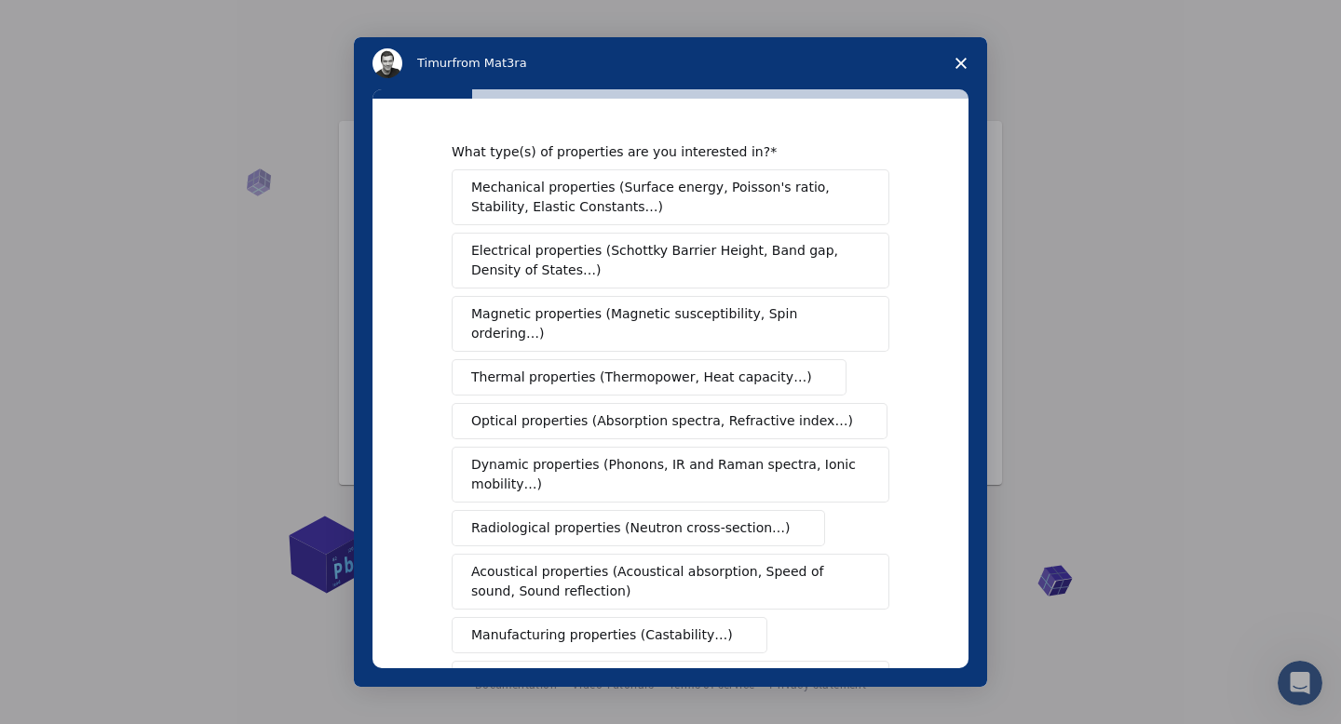
click at [549, 272] on span "Electrical properties (Schottky Barrier Height, Band gap, Density of States…)" at bounding box center [664, 260] width 387 height 39
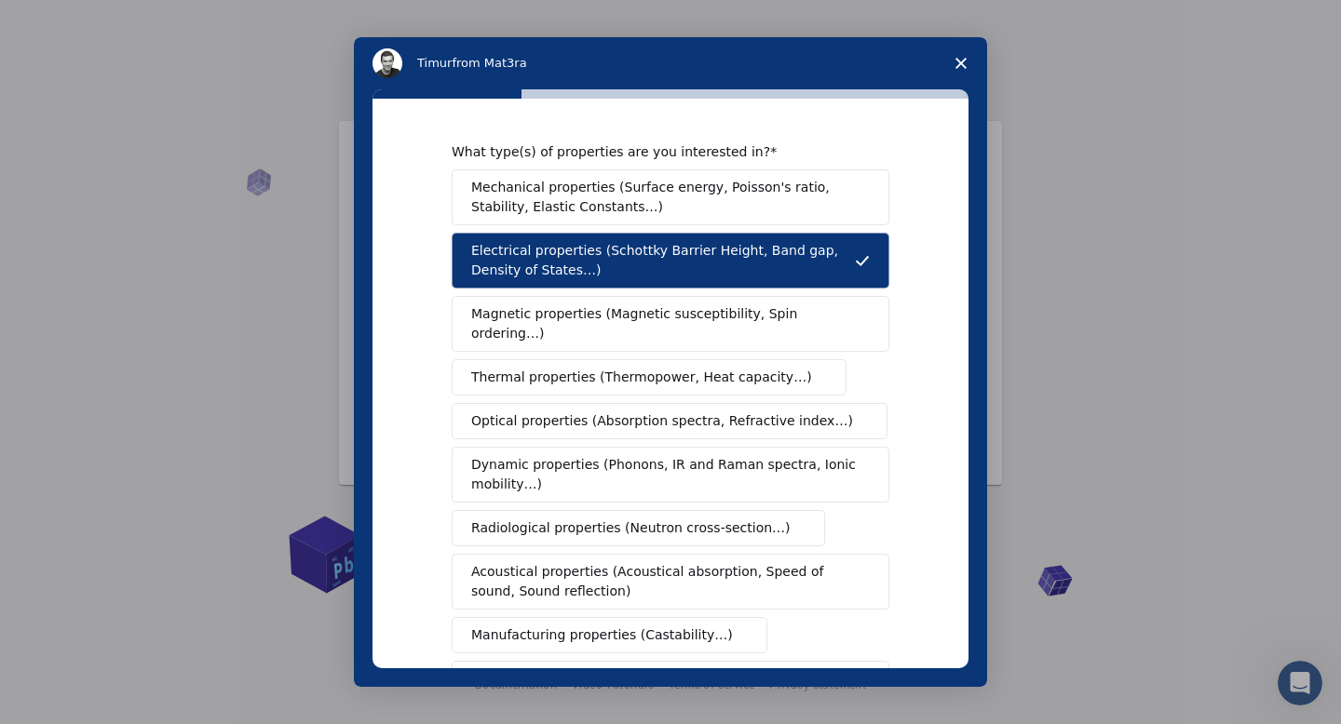
click at [558, 311] on span "Magnetic properties (Magnetic susceptibility, Spin ordering…)" at bounding box center [663, 323] width 385 height 39
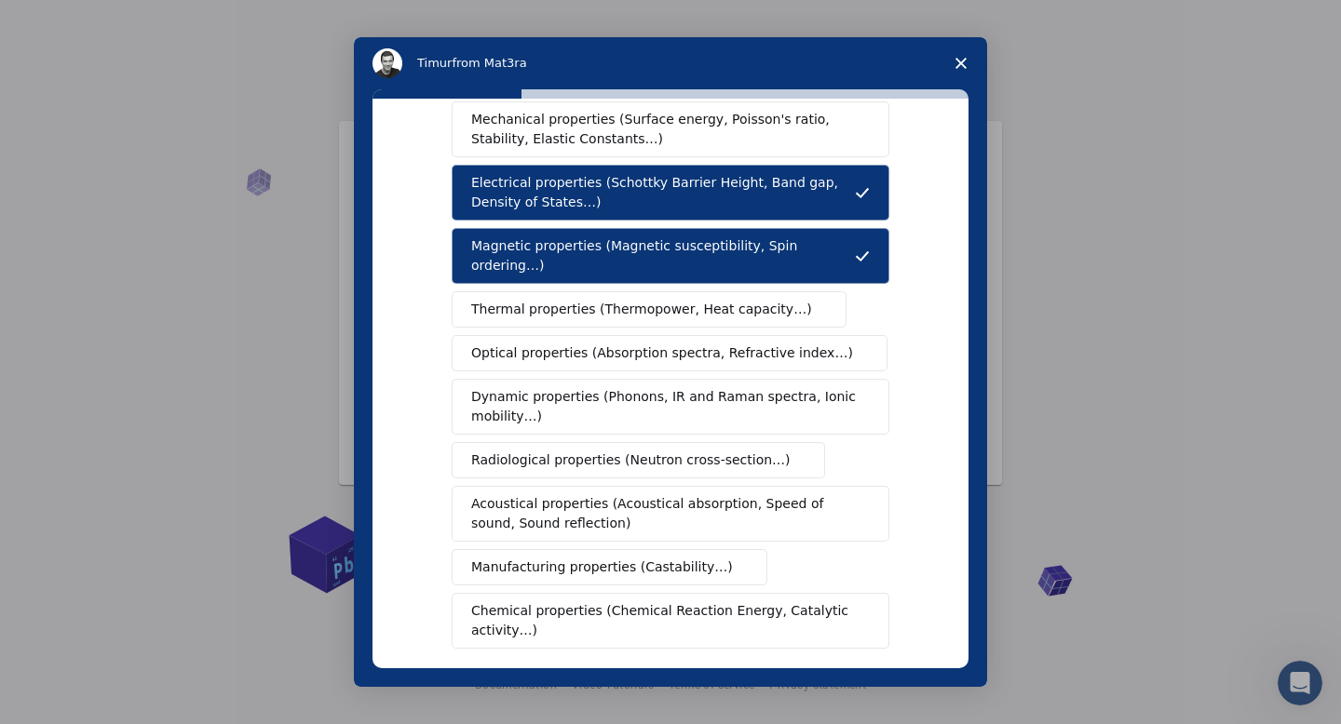
scroll to position [77, 0]
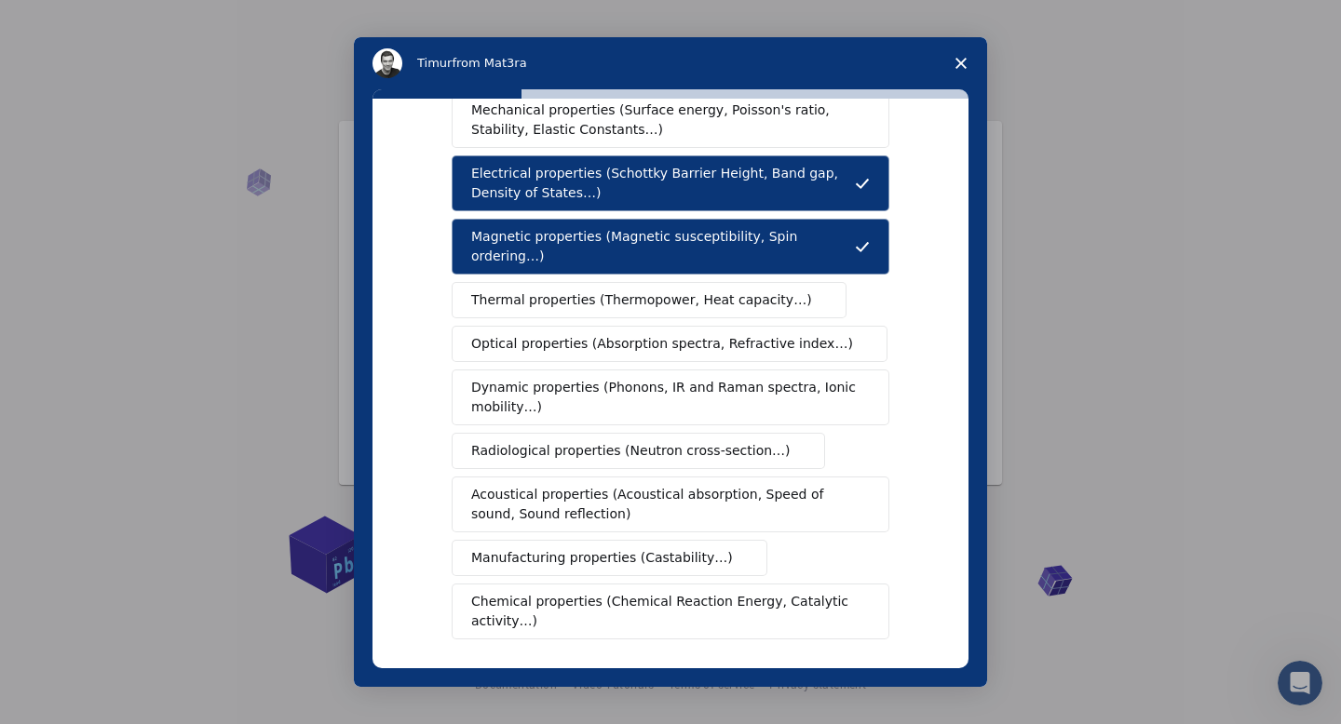
click at [591, 389] on span "Dynamic properties (Phonons, IR and Raman spectra, Ionic mobility…)" at bounding box center [664, 397] width 386 height 39
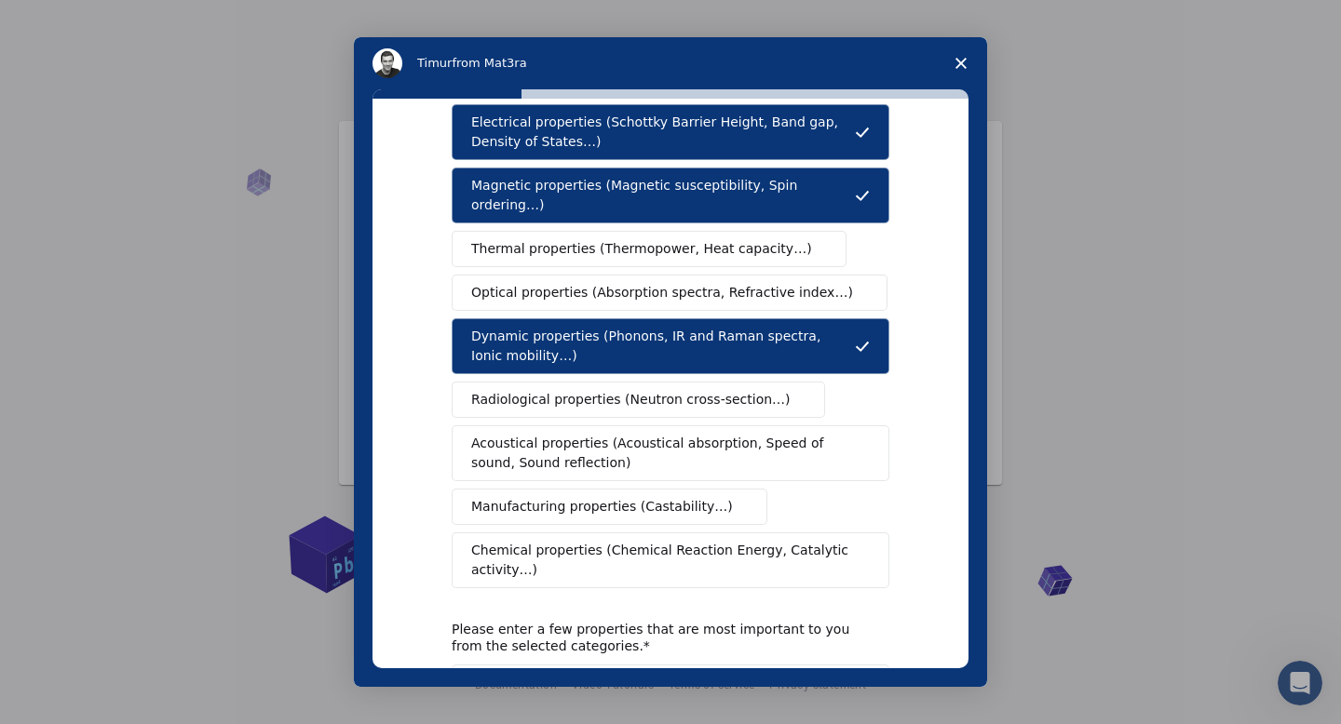
scroll to position [156, 0]
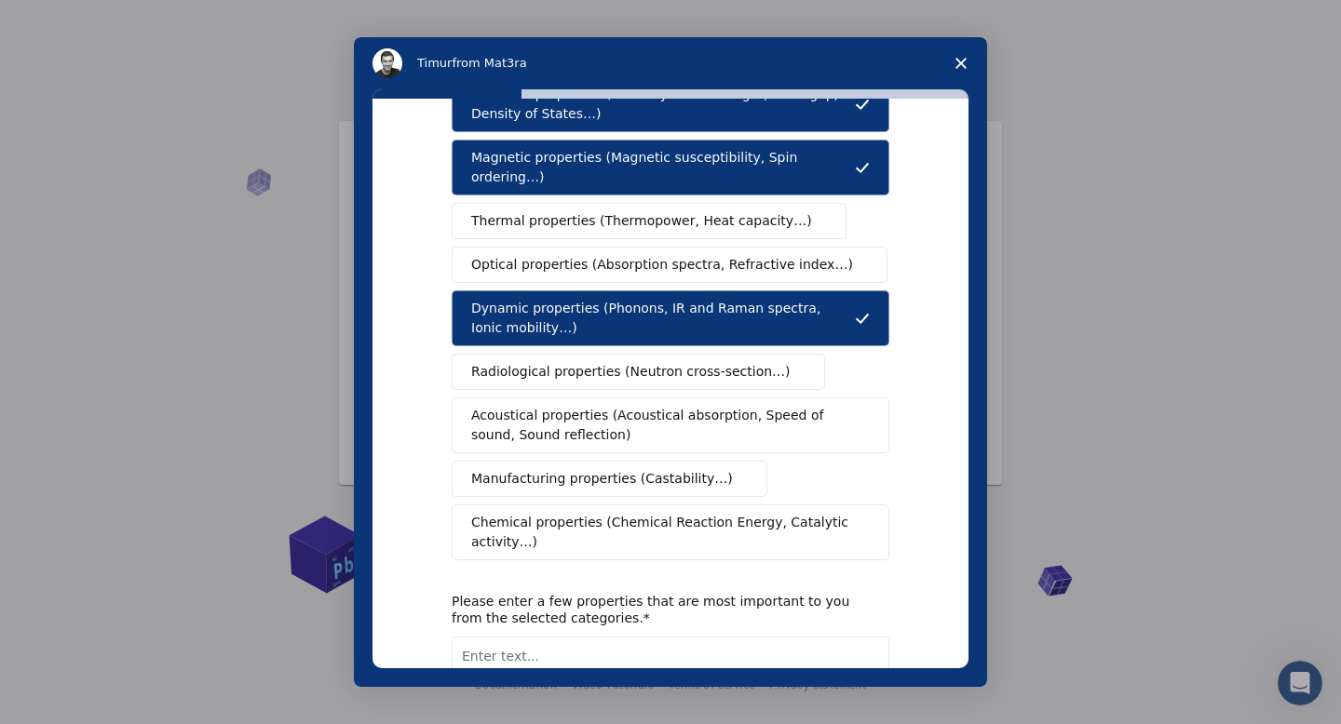
click at [642, 521] on span "Chemical properties (Chemical Reaction Energy, Catalytic activity…)" at bounding box center [663, 532] width 385 height 39
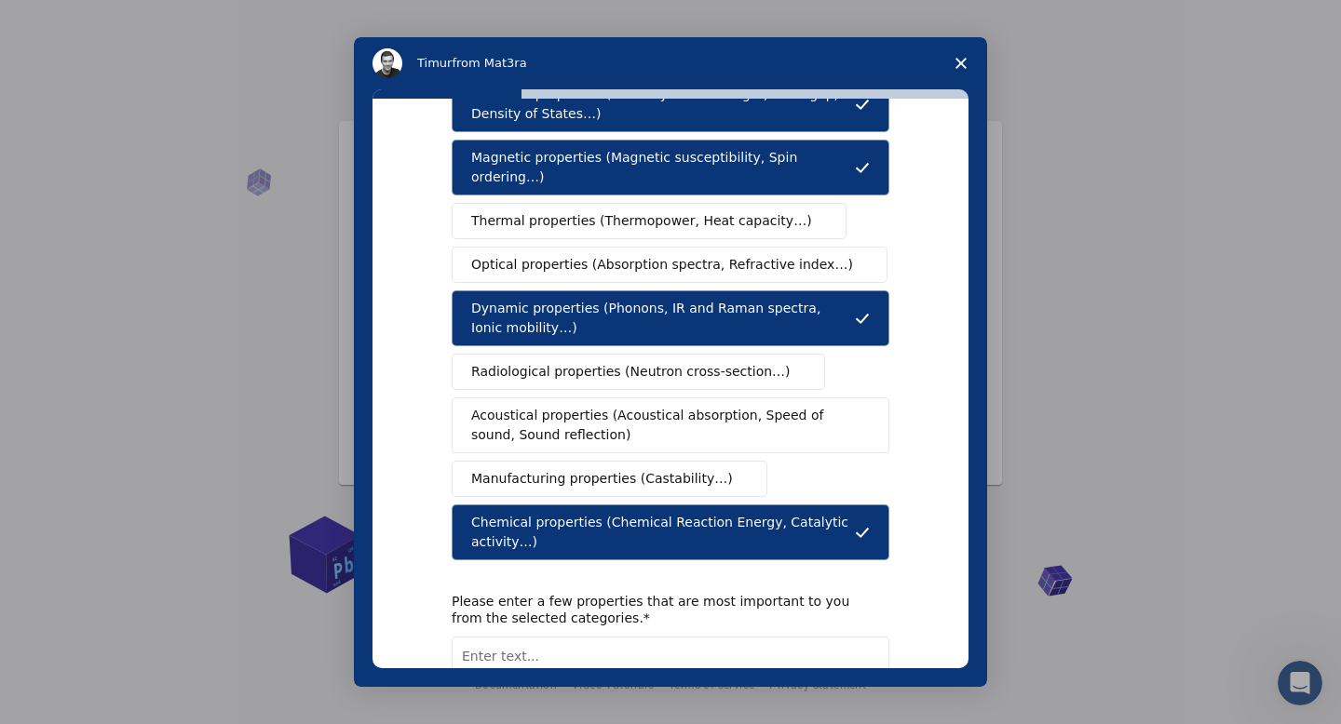
scroll to position [290, 0]
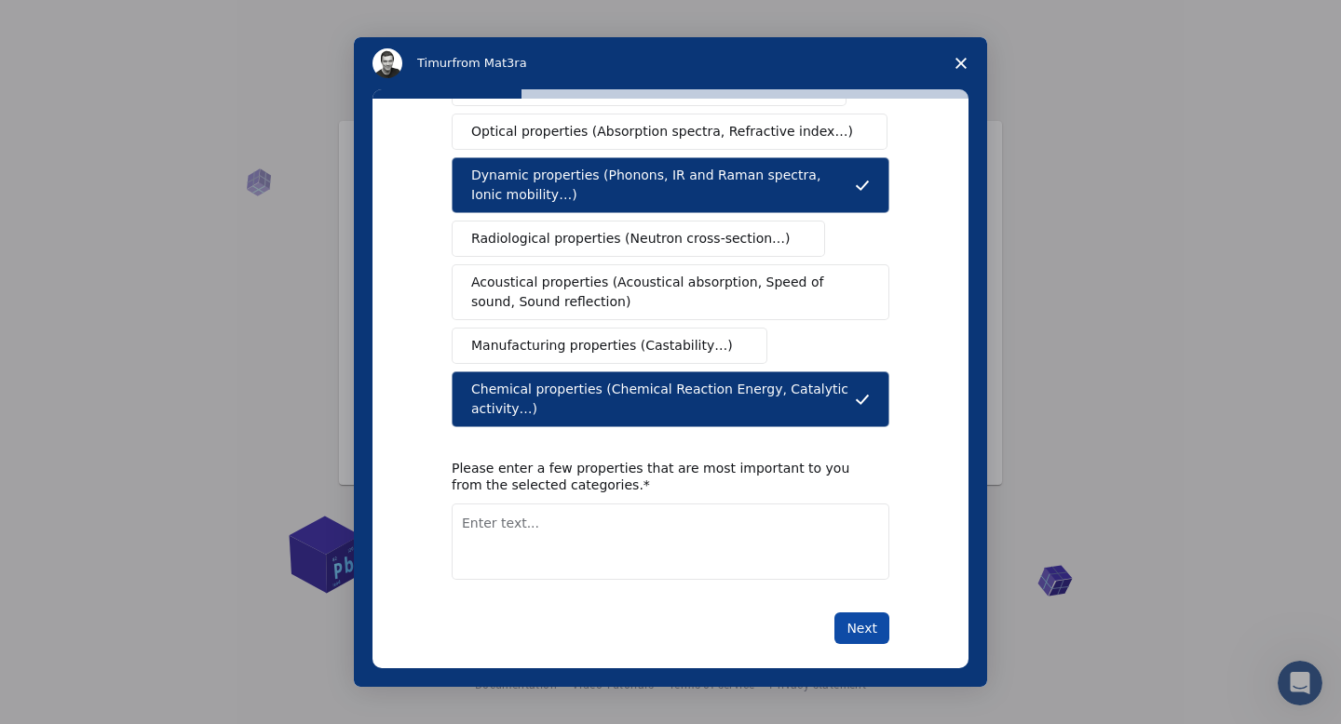
click at [858, 613] on button "Next" at bounding box center [861, 629] width 55 height 32
click at [703, 543] on textarea "Enter text..." at bounding box center [671, 542] width 438 height 76
click at [952, 61] on span "Close survey" at bounding box center [961, 63] width 52 height 52
